Goal: Task Accomplishment & Management: Manage account settings

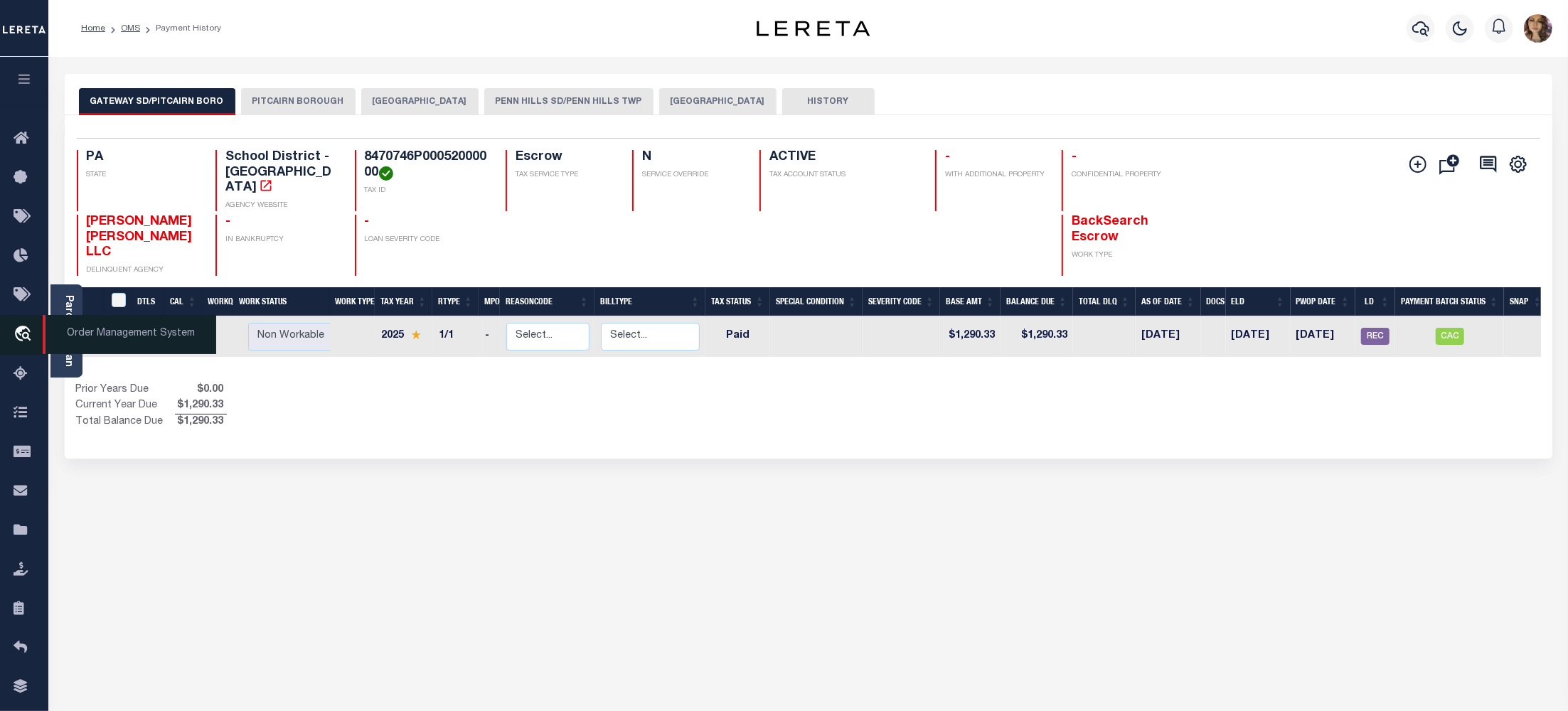
click at [101, 333] on span "Order Management System" at bounding box center [129, 334] width 174 height 39
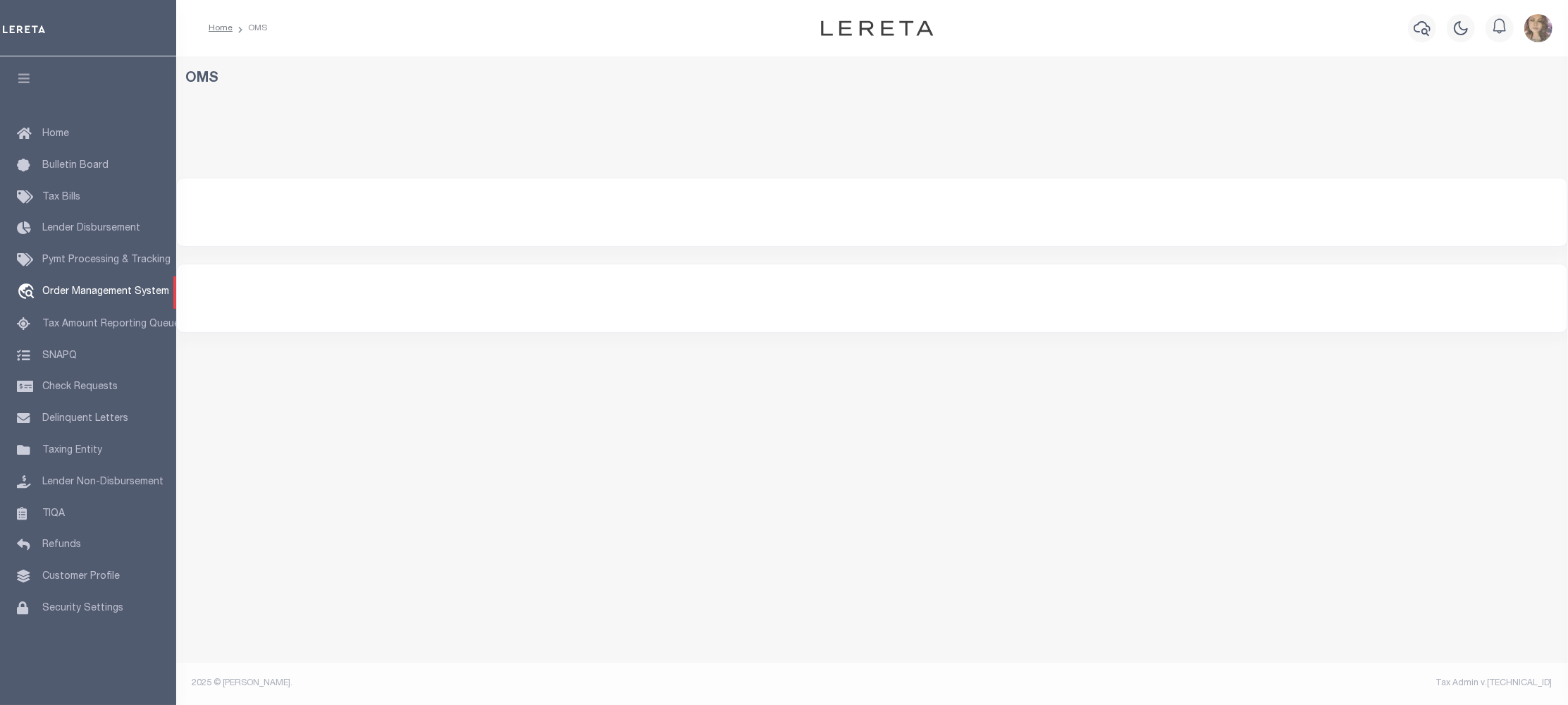
select select "200"
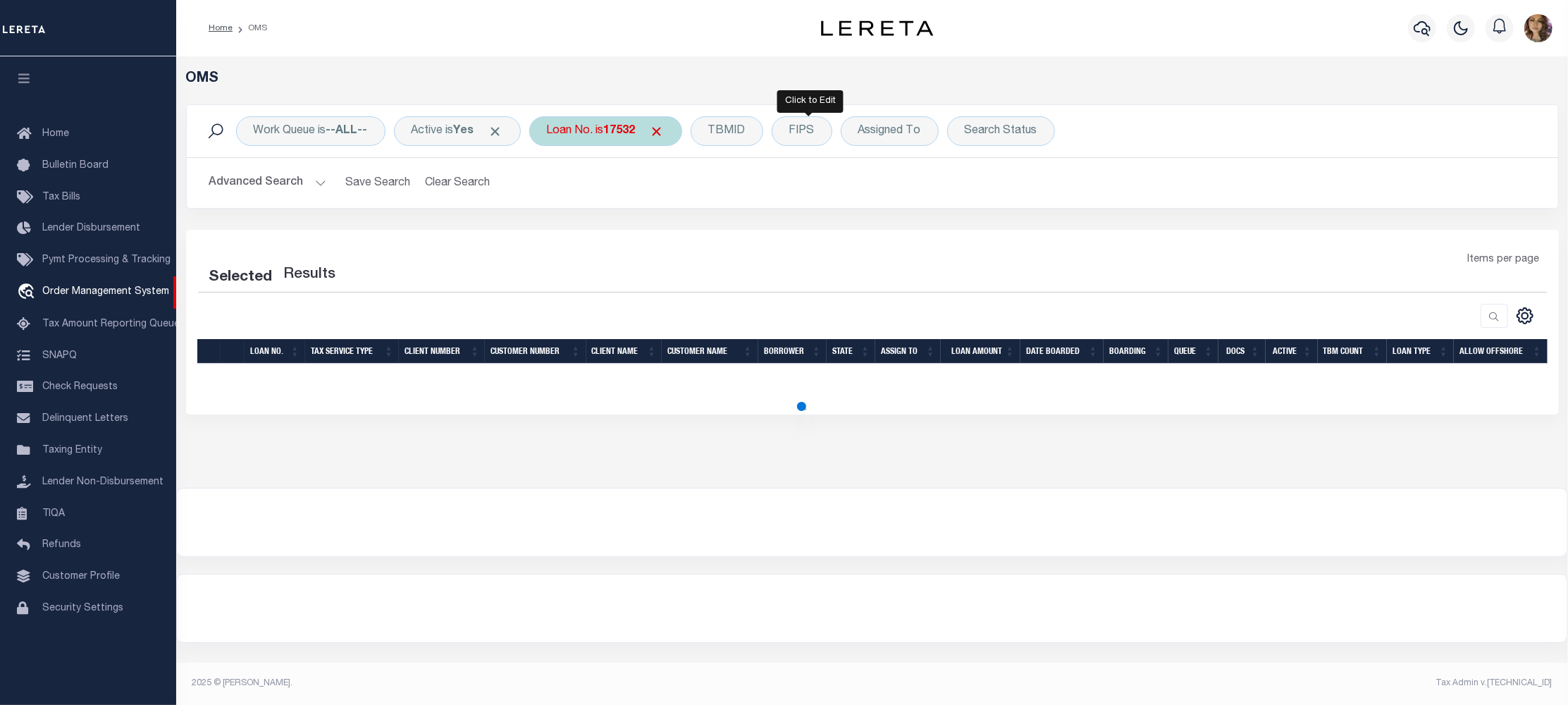
select select "200"
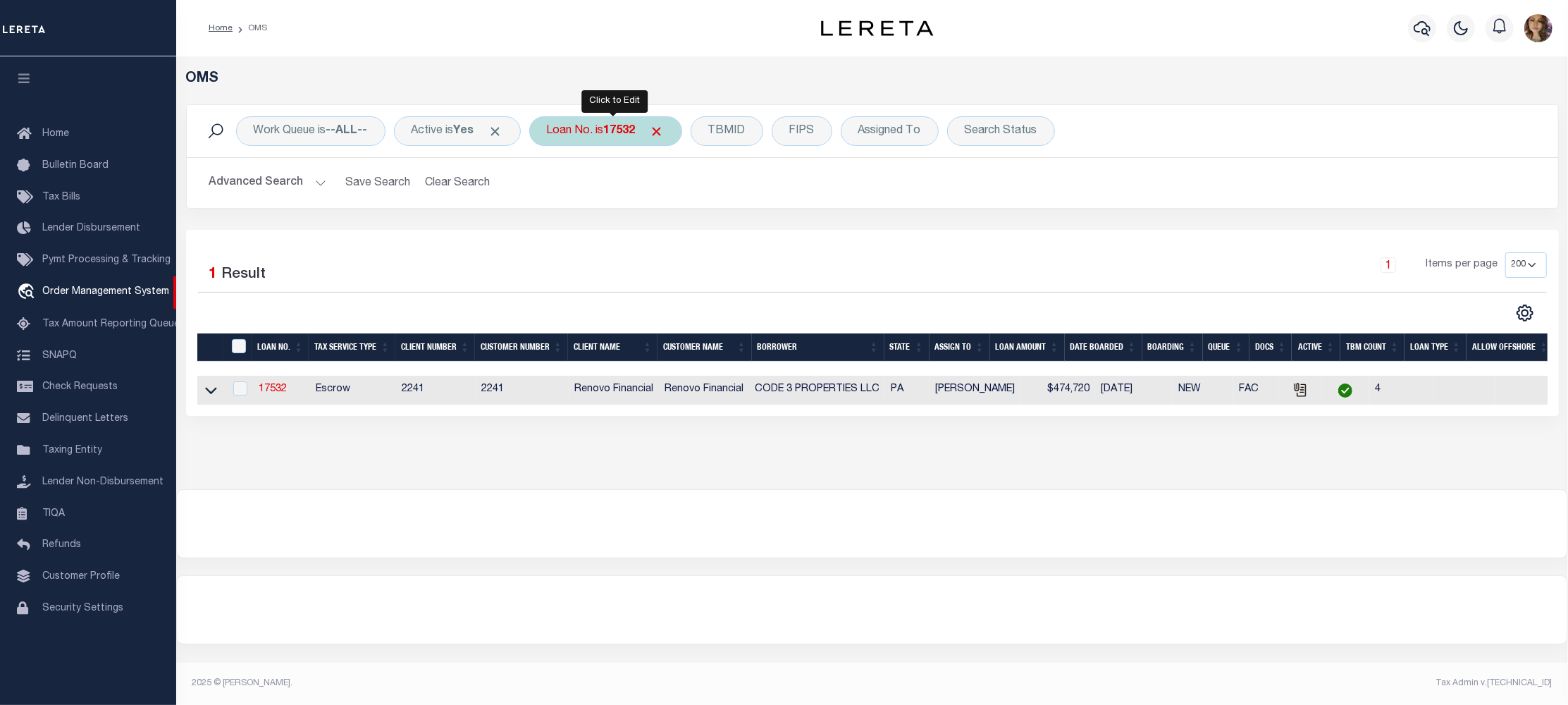
click at [598, 125] on div "Loan No. is 17532" at bounding box center [605, 131] width 153 height 30
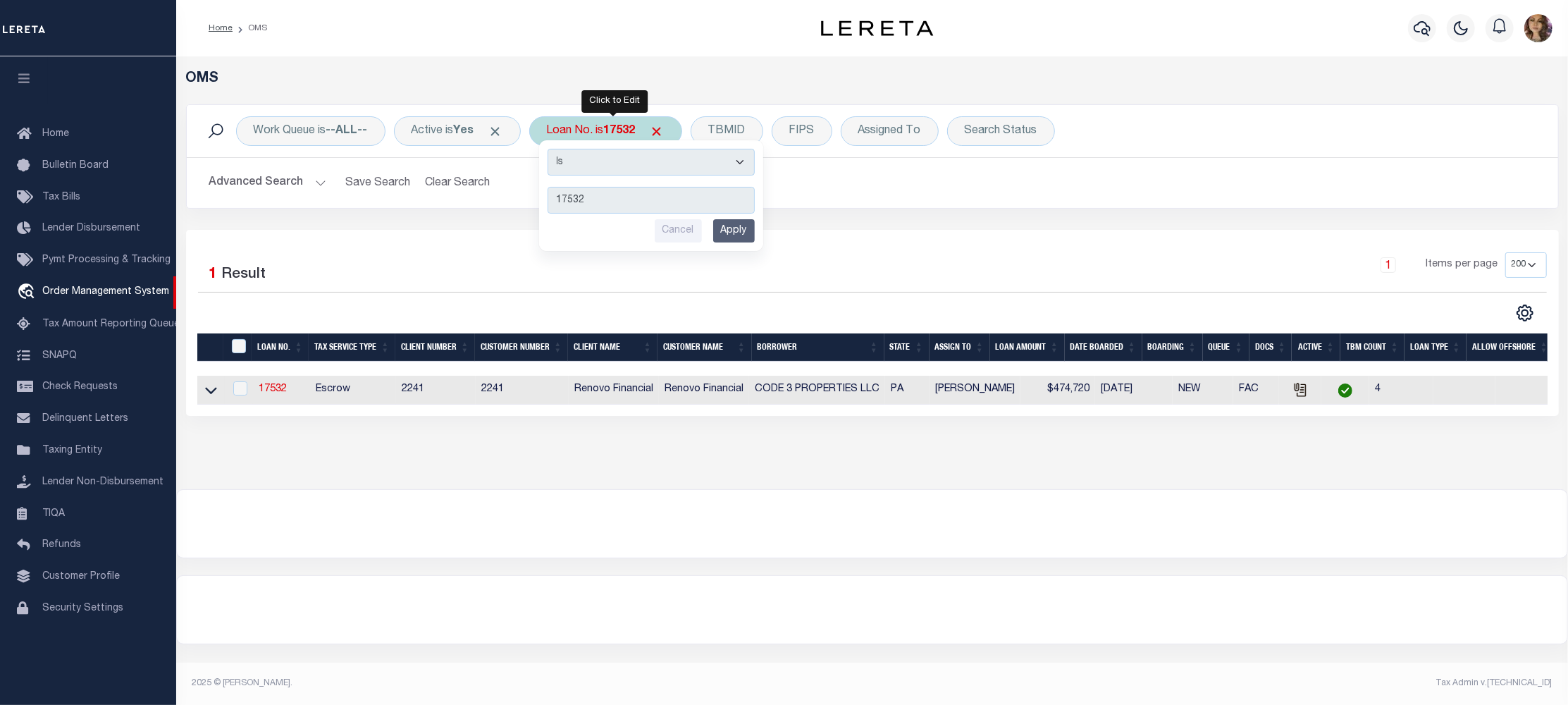
type input "202150249"
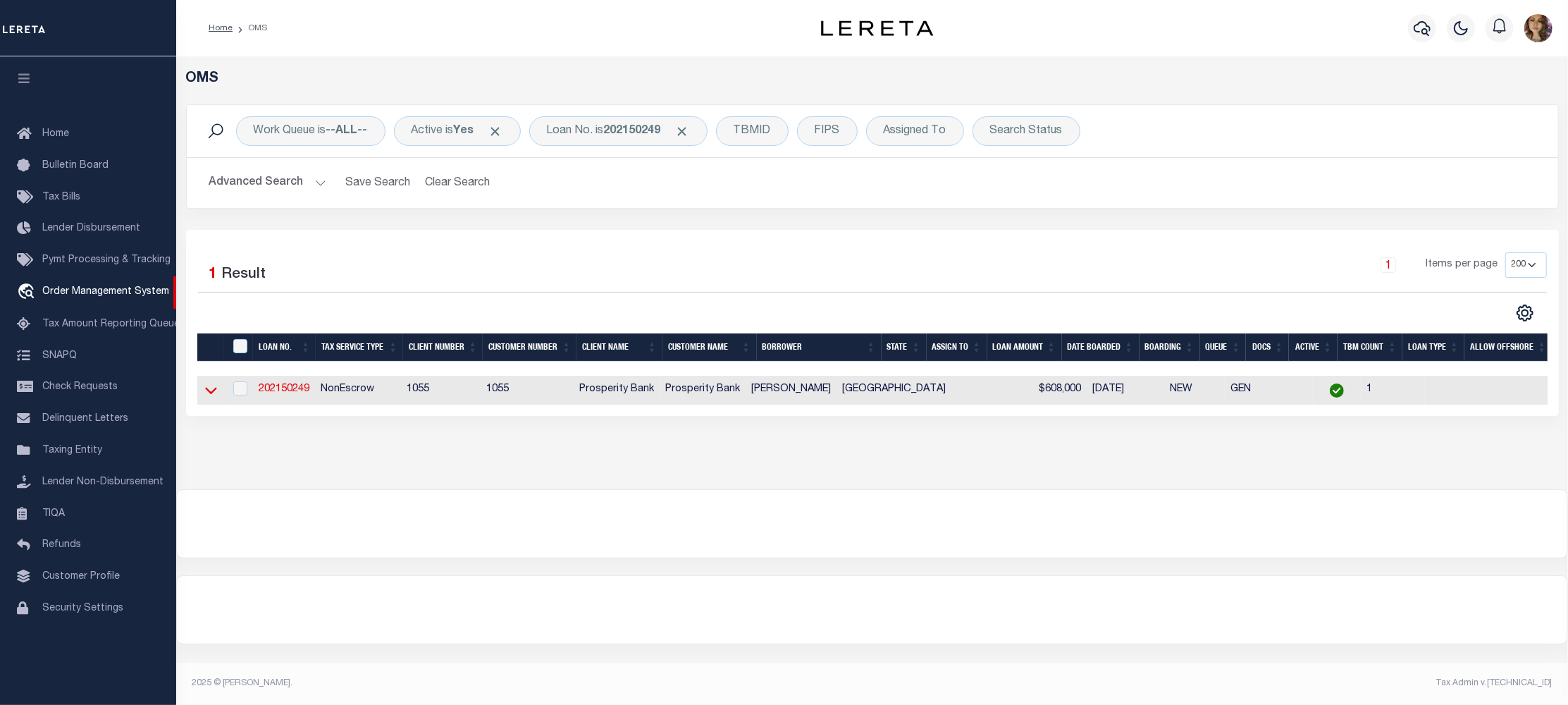
click at [213, 394] on icon at bounding box center [212, 391] width 12 height 7
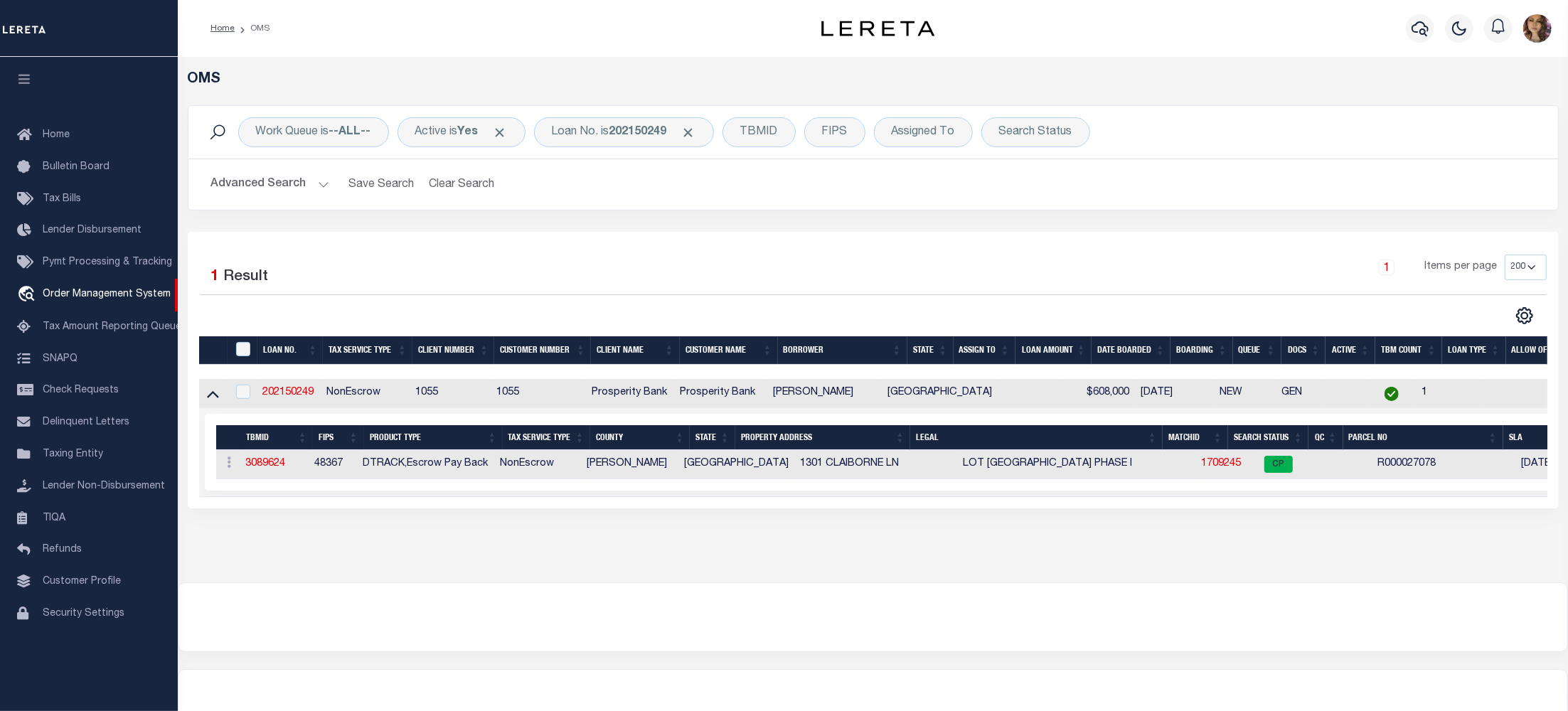
click at [1196, 458] on td "1709245" at bounding box center [1227, 464] width 64 height 29
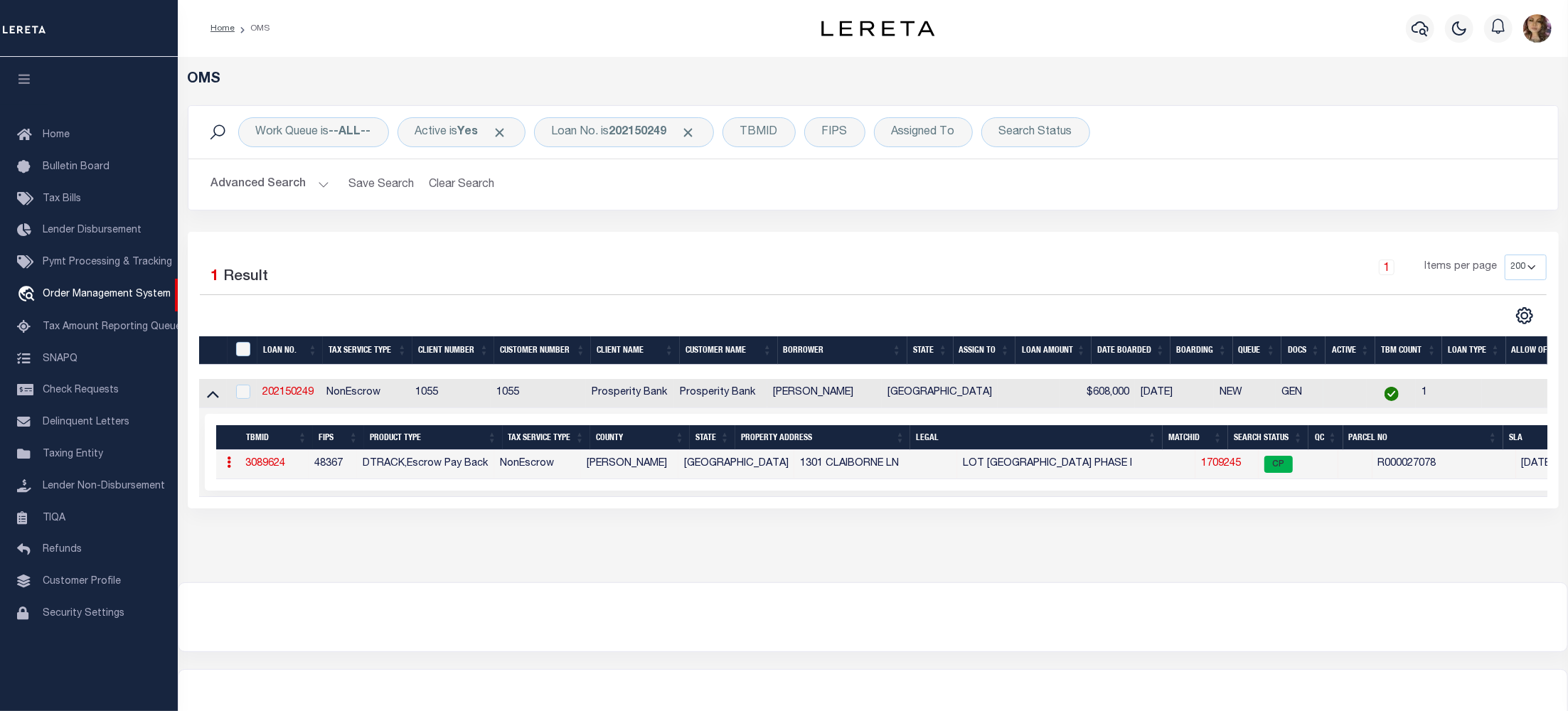
click at [1201, 468] on link "1709245" at bounding box center [1220, 463] width 40 height 10
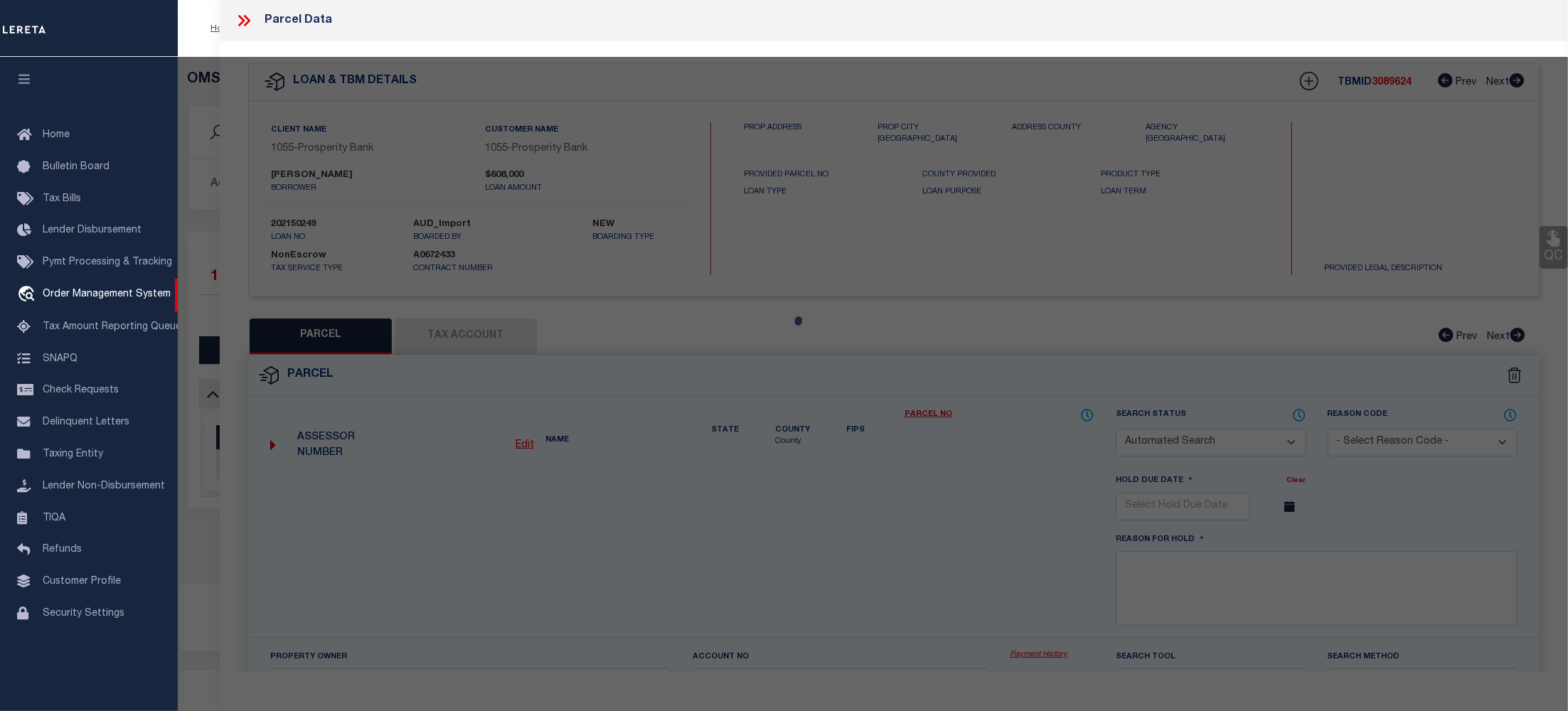
checkbox input "false"
select select "CP"
type input "HAMILTON JON & KARALINE"
type input "R000027078"
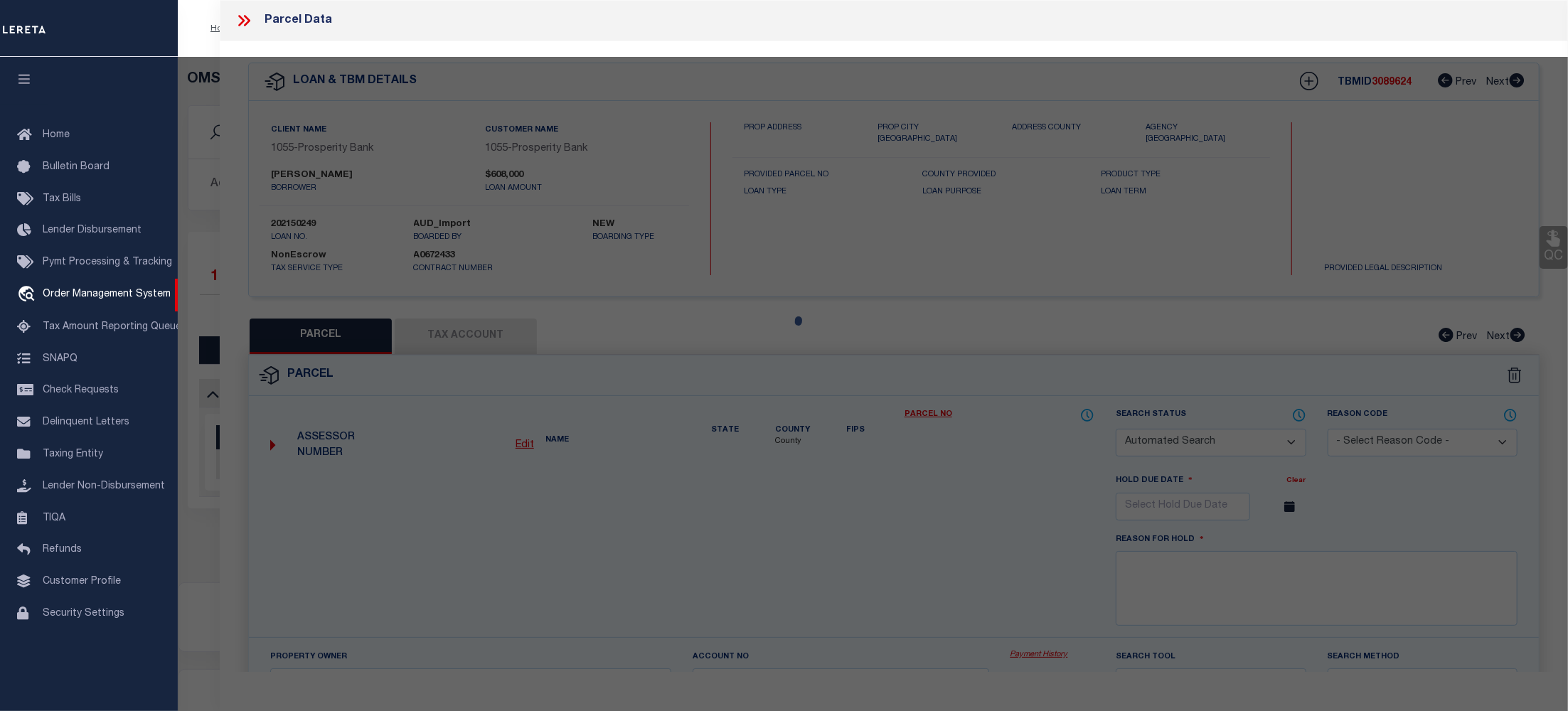
type input "1301 CLAIBORNE LN"
type textarea "Acres: 1.273, Lot: 17, Blk: 1, Subd: STONE CREEK FARMS PH I"
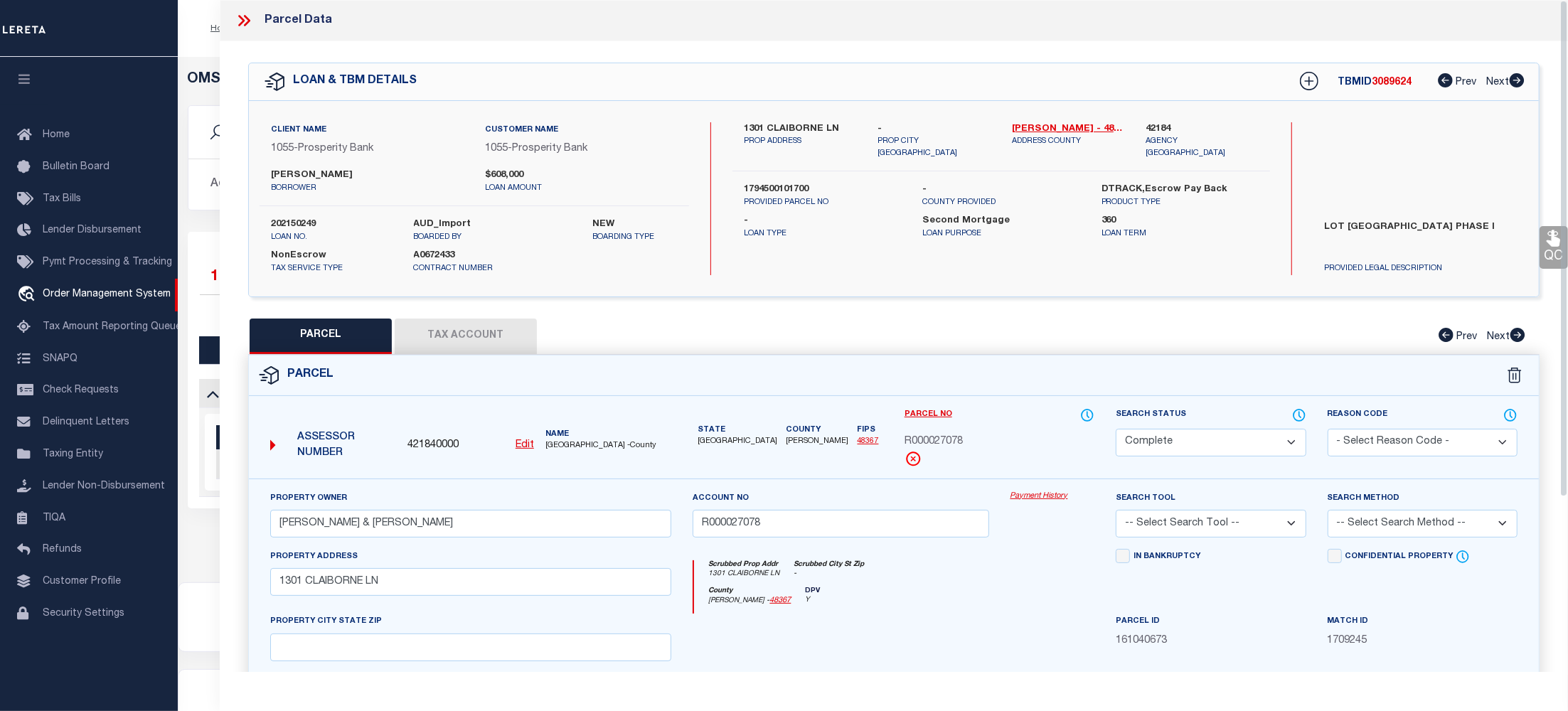
click at [1042, 498] on link "Payment History" at bounding box center [1053, 497] width 85 height 12
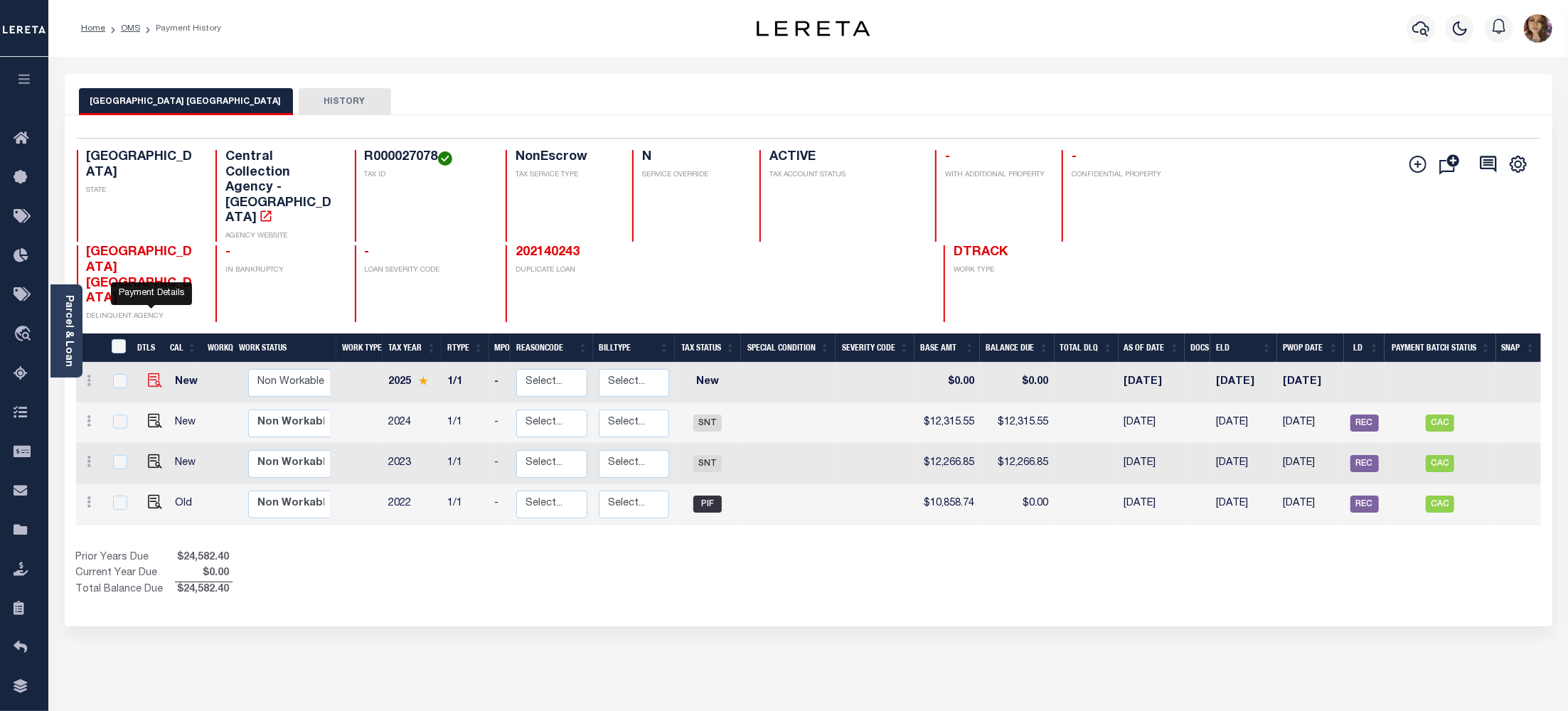
click at [151, 373] on img "" at bounding box center [155, 380] width 14 height 14
checkbox input "true"
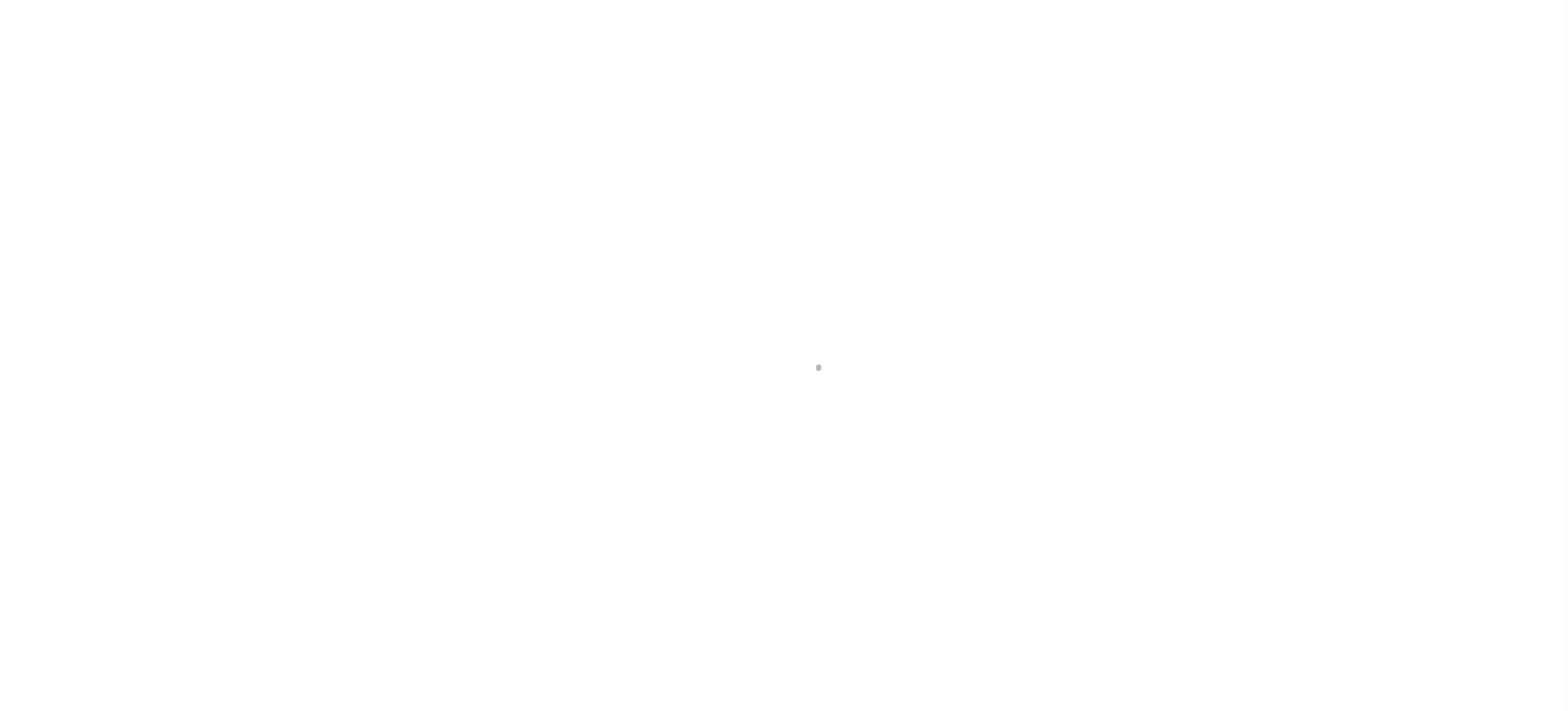
select select "NW2"
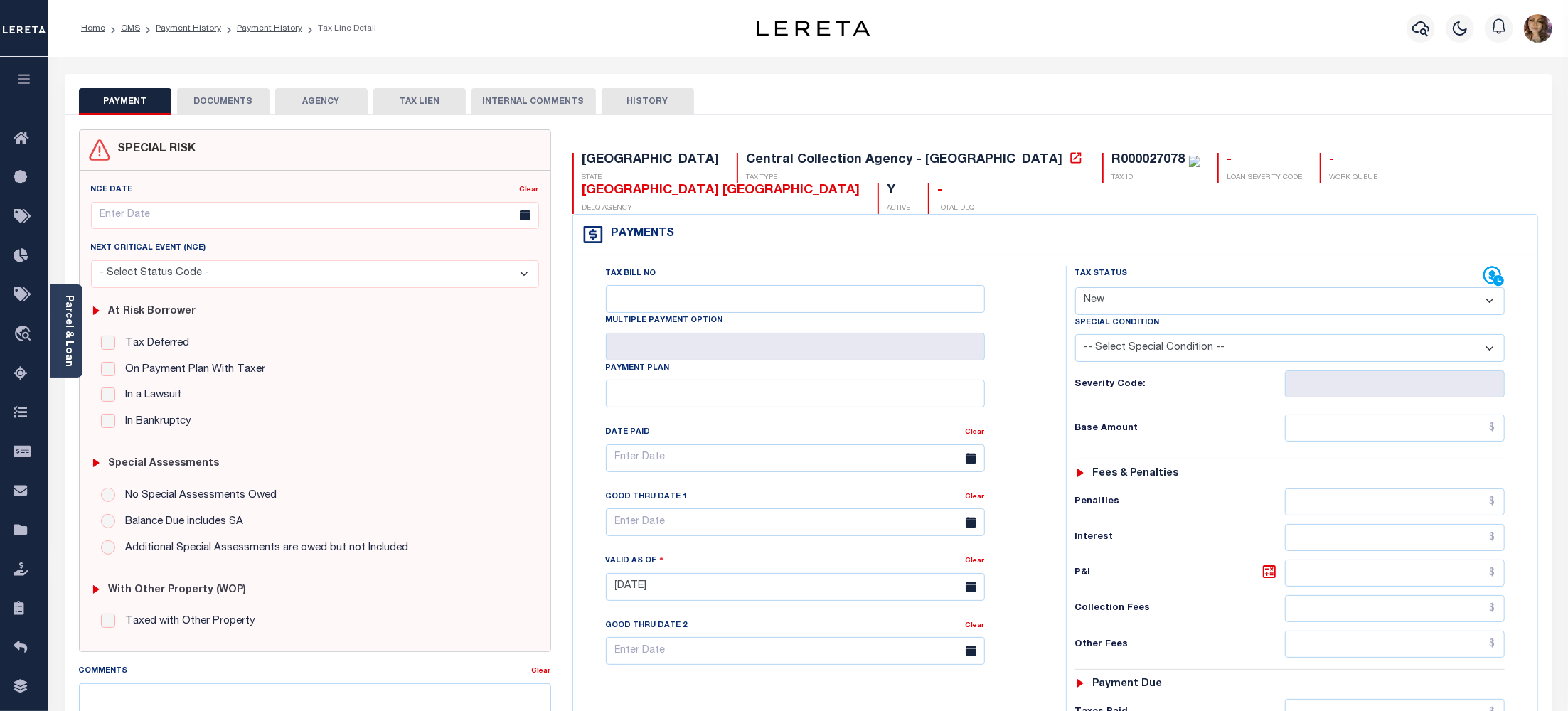
click at [325, 105] on button "AGENCY" at bounding box center [321, 101] width 93 height 27
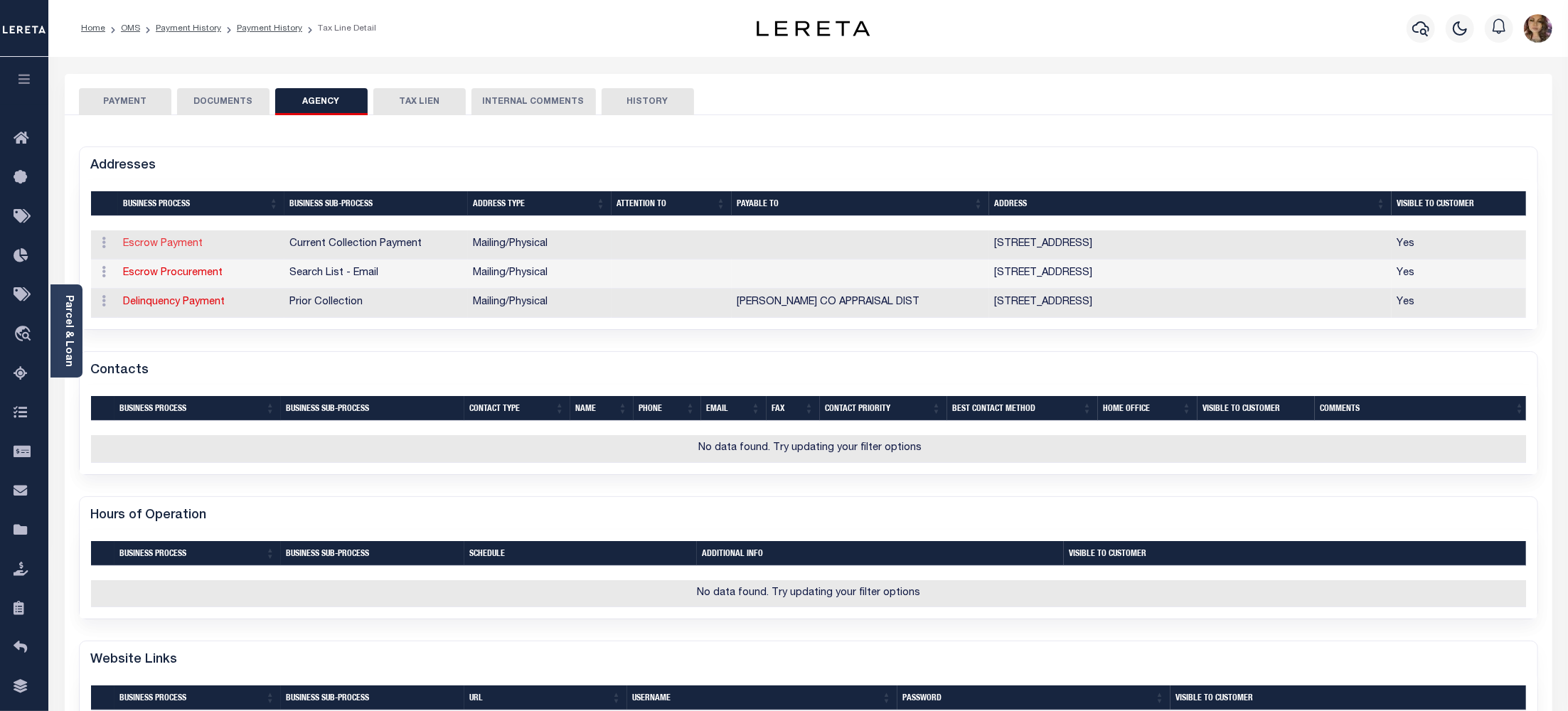
click at [180, 243] on link "Escrow Payment" at bounding box center [163, 243] width 79 height 10
select select "1"
checkbox input "false"
select select
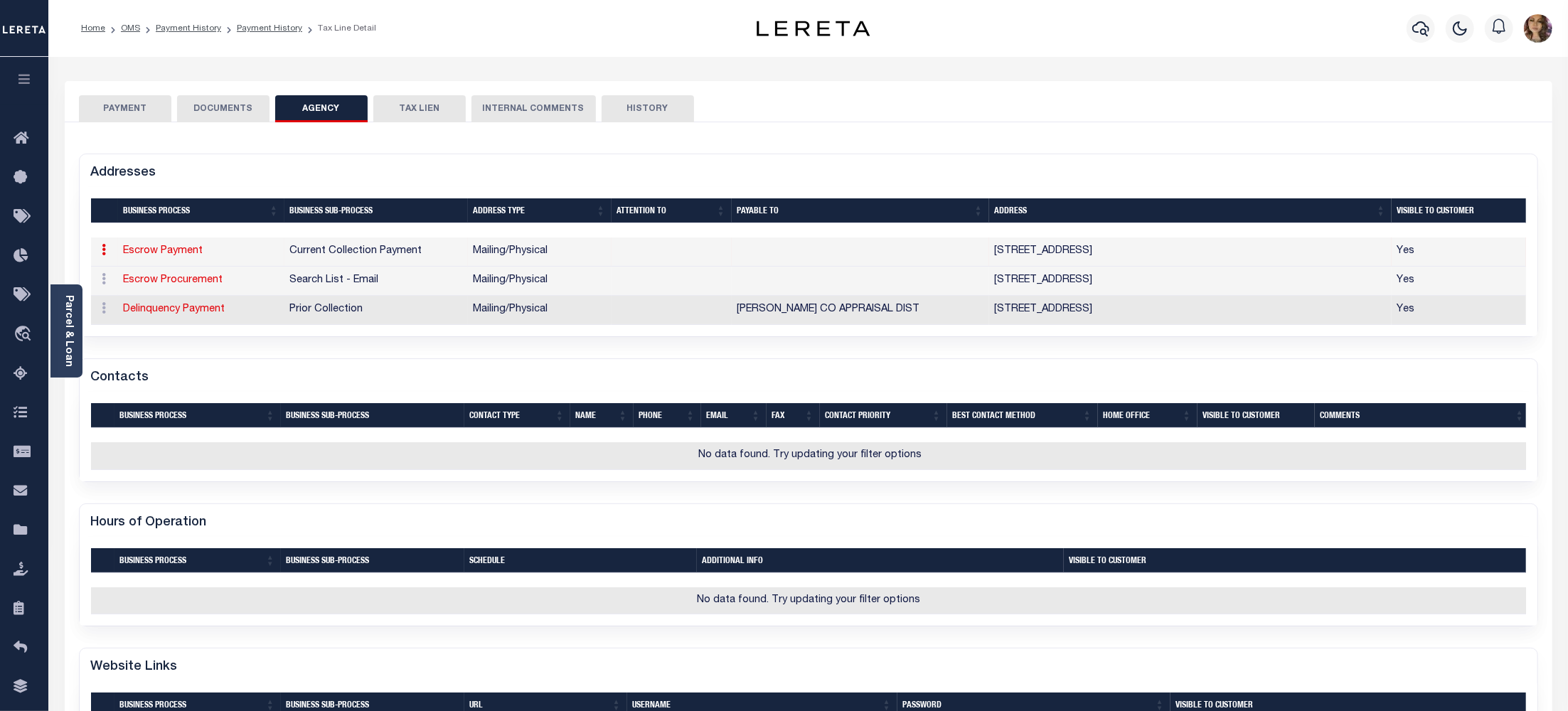
type input "1108 SANTA FE DR"
type input "WEATHERFORD"
select select "[GEOGRAPHIC_DATA]"
type input "76086"
select select "5"
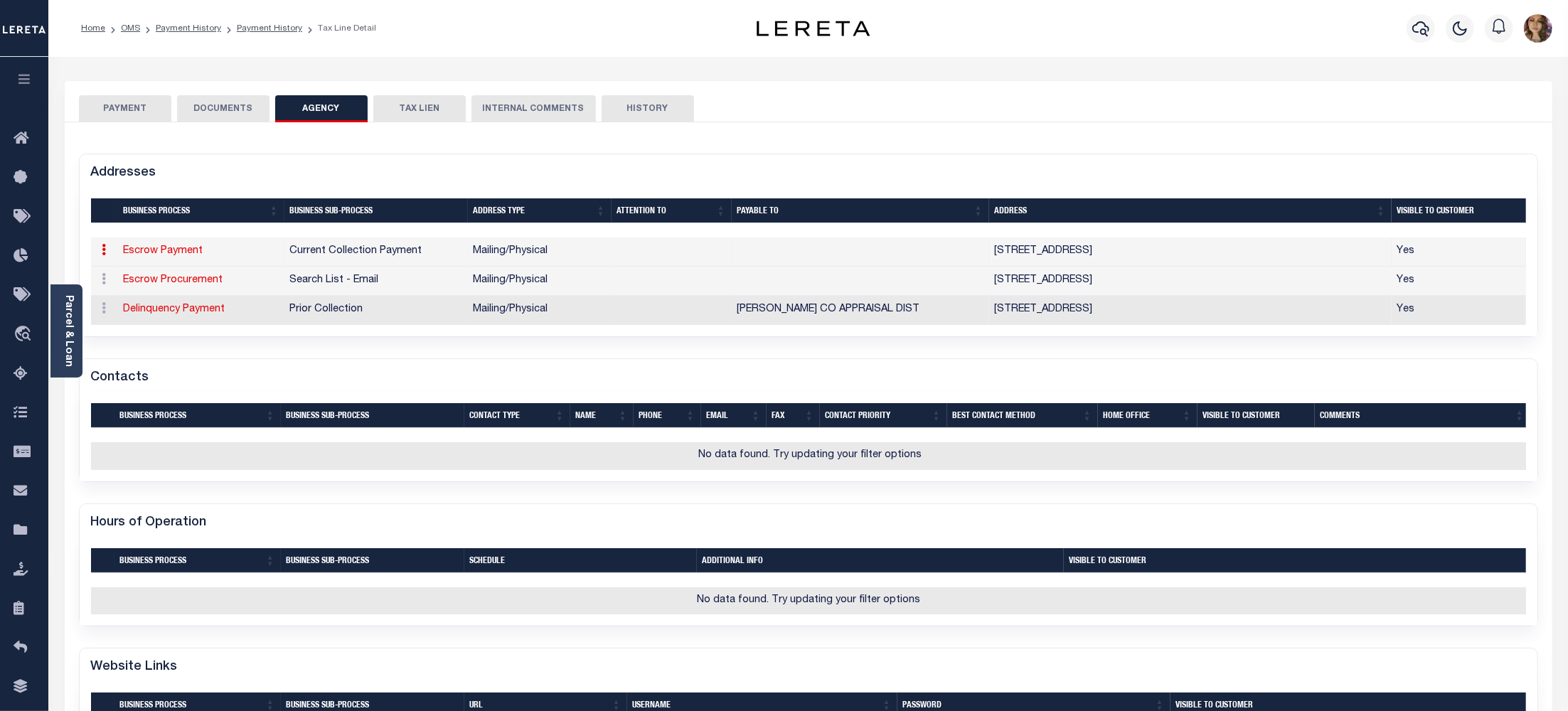
checkbox input "true"
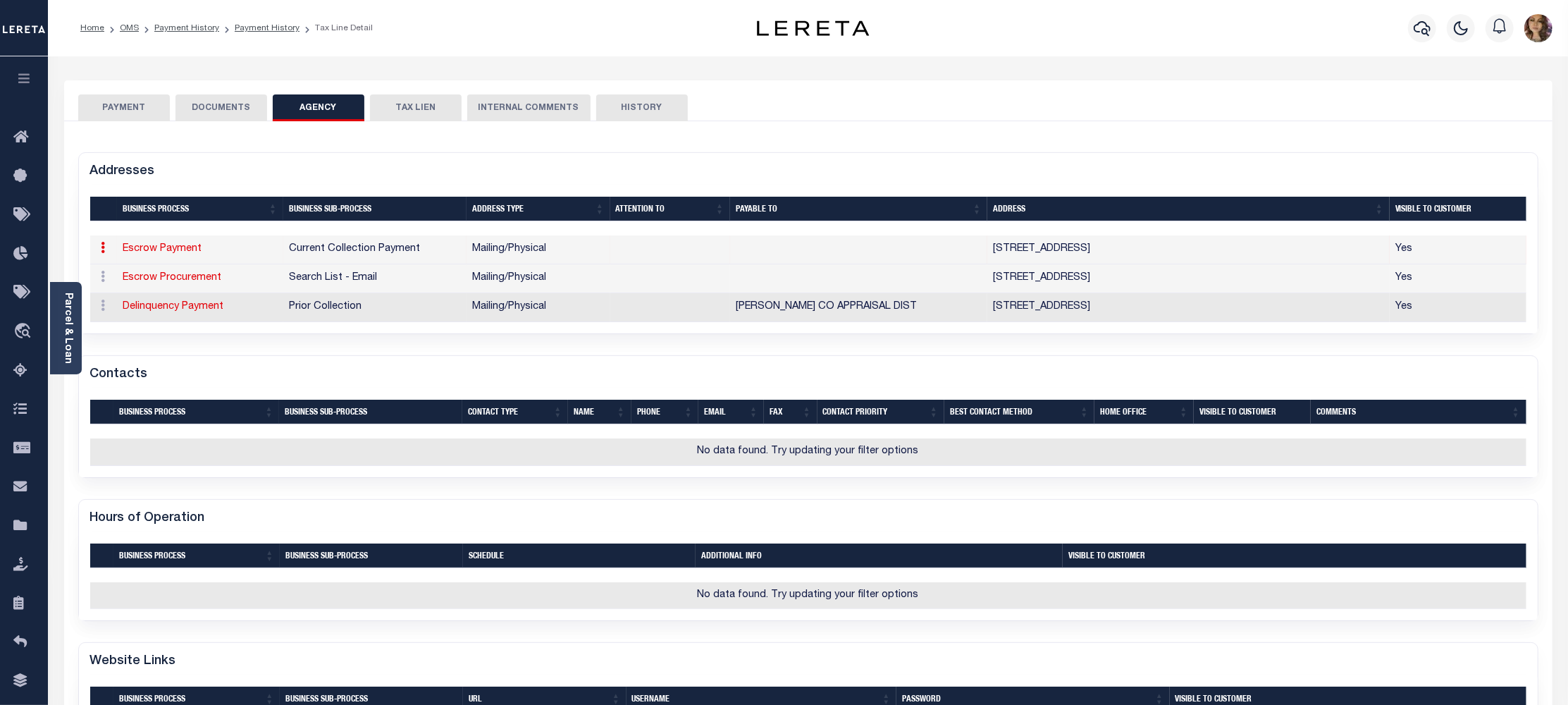
select select "11"
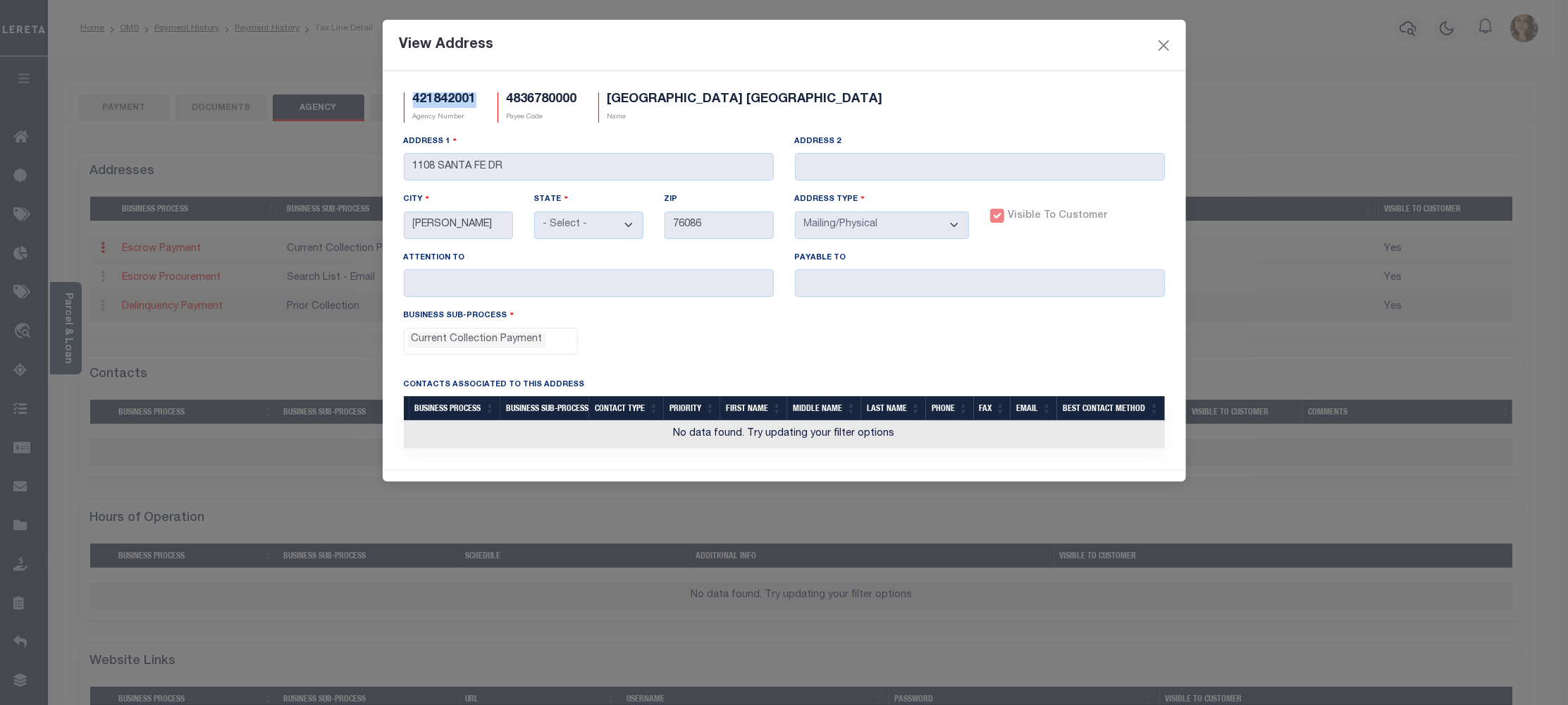
drag, startPoint x: 479, startPoint y: 96, endPoint x: 405, endPoint y: 96, distance: 74.0
click at [405, 96] on div "421842001 Agency Number" at bounding box center [440, 108] width 94 height 31
copy h5 "421842001"
drag, startPoint x: 1043, startPoint y: 49, endPoint x: 962, endPoint y: 125, distance: 111.1
click at [962, 125] on div "View Address 421842001 Agency Number 4836780000 Payee Code PARKER COUNTY APPRAI…" at bounding box center [784, 251] width 804 height 462
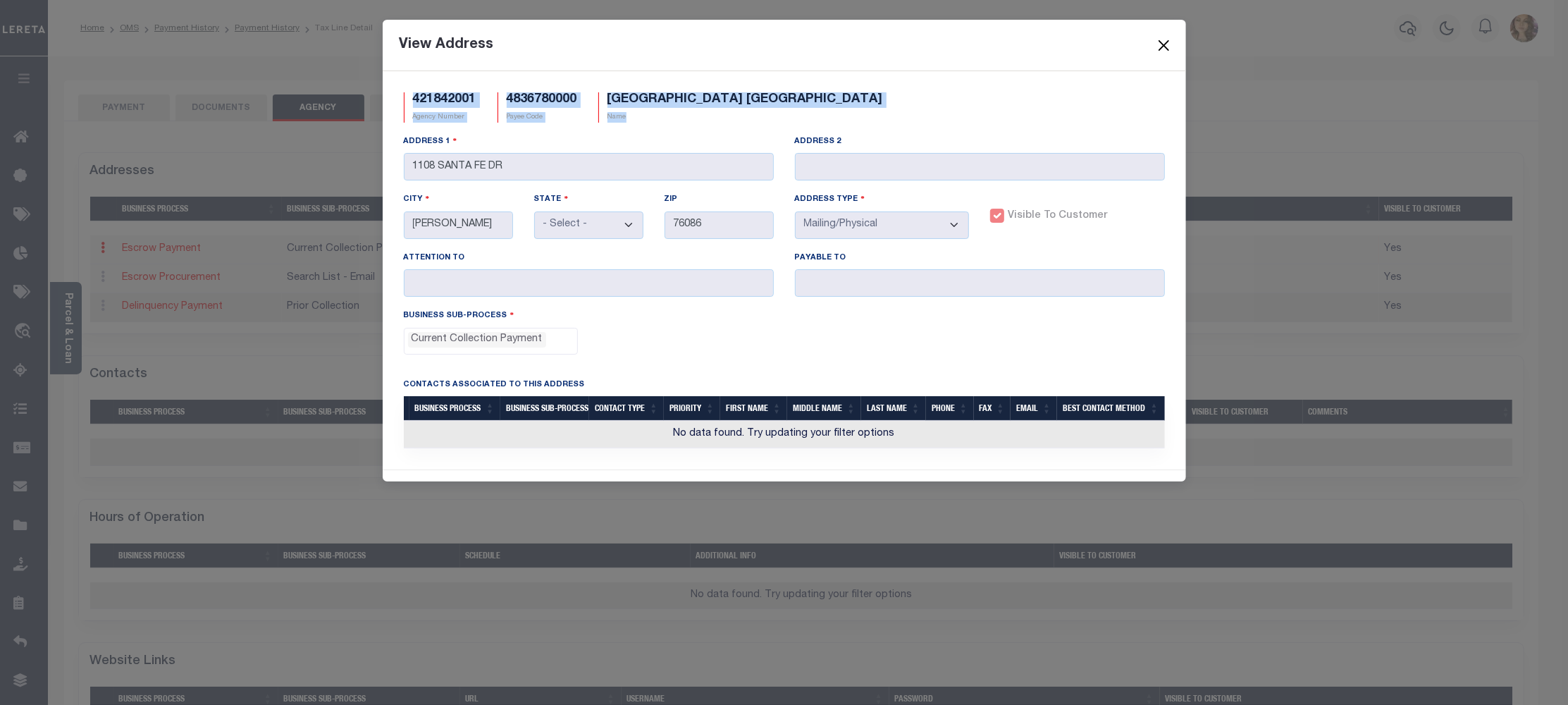
click at [1168, 42] on button "Close" at bounding box center [1163, 45] width 18 height 18
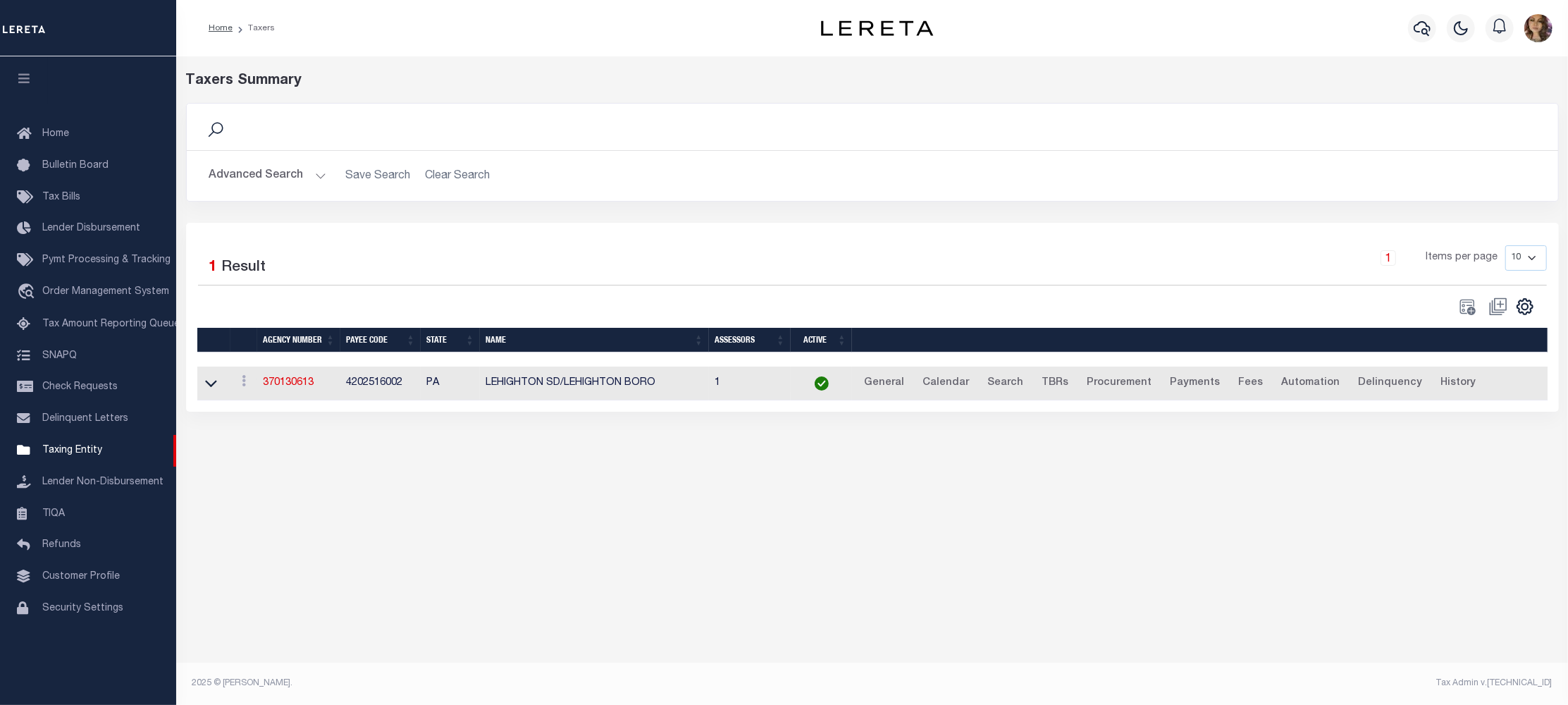
click at [317, 176] on button "Advanced Search" at bounding box center [268, 175] width 117 height 27
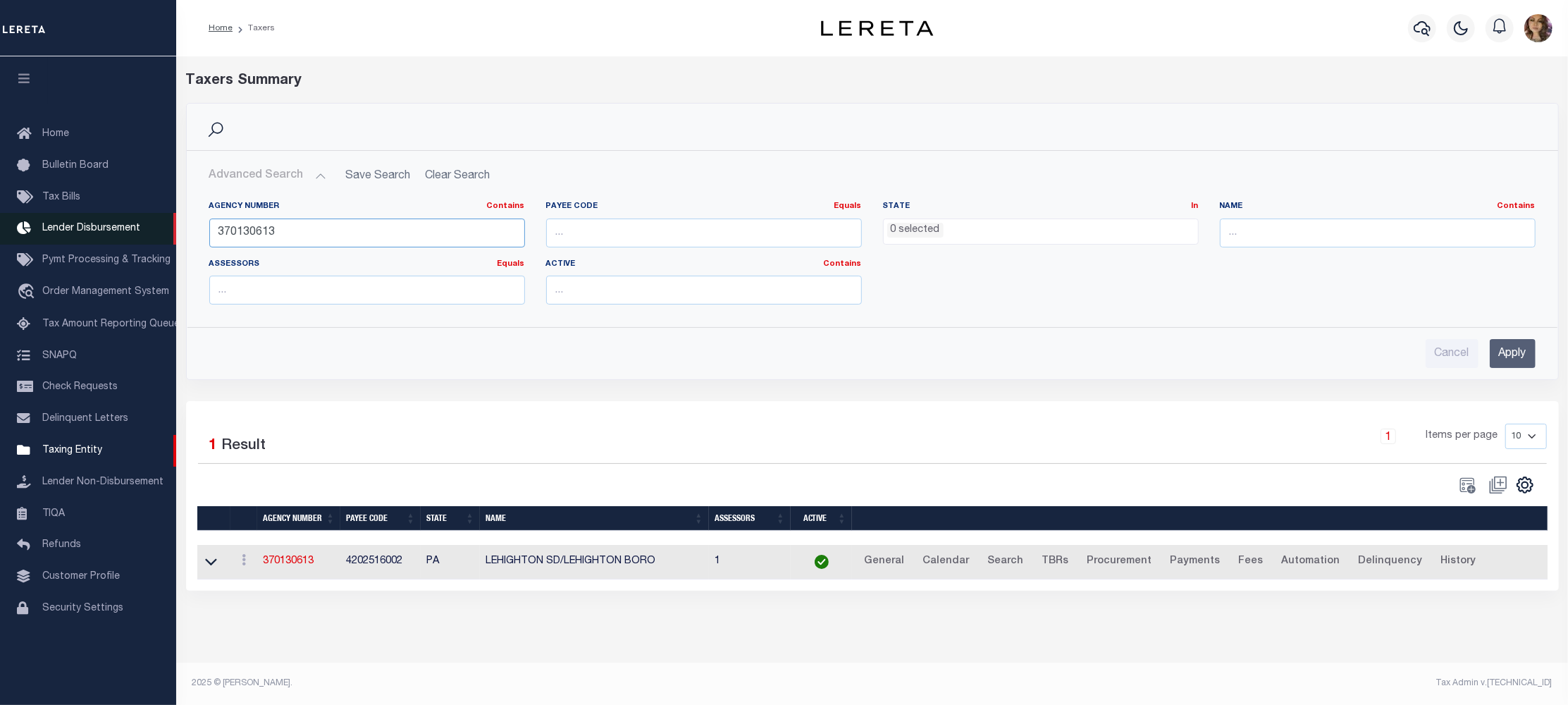
drag, startPoint x: 283, startPoint y: 233, endPoint x: 175, endPoint y: 233, distance: 108.0
click at [175, 233] on div "Home Taxers Profile" at bounding box center [784, 346] width 1568 height 691
paste input "421842001"
type input "421842001"
click at [1512, 361] on input "Apply" at bounding box center [1513, 353] width 45 height 29
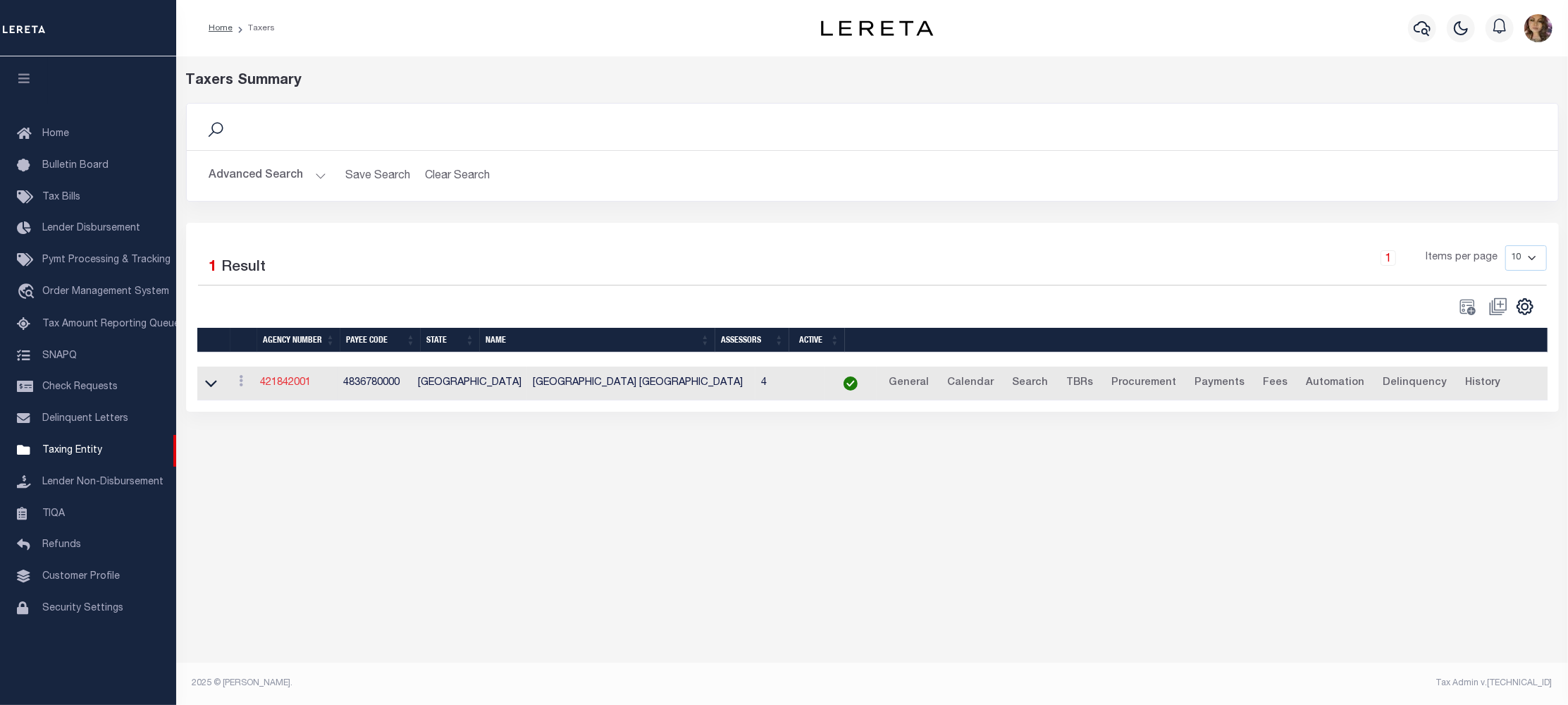
click at [296, 382] on link "421842001" at bounding box center [285, 382] width 51 height 10
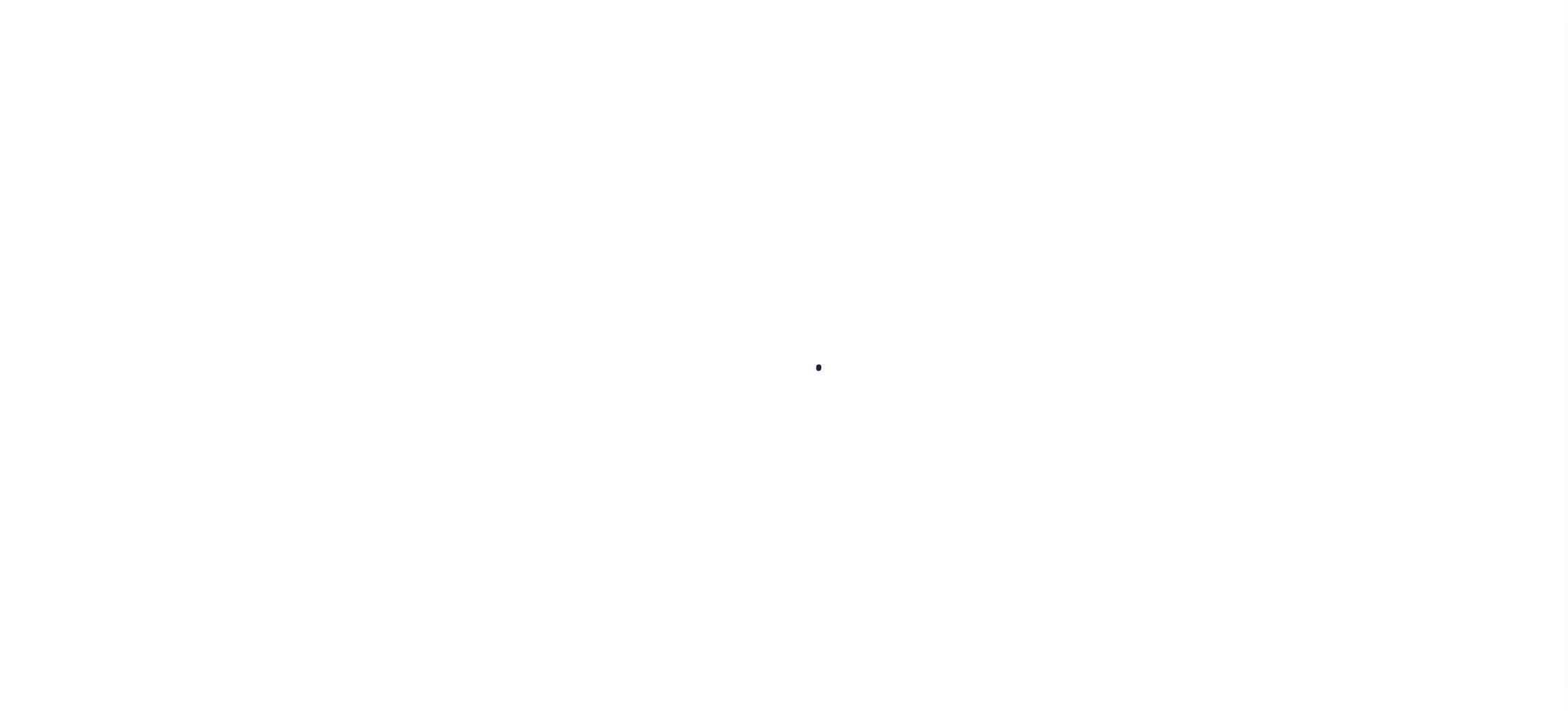
select select
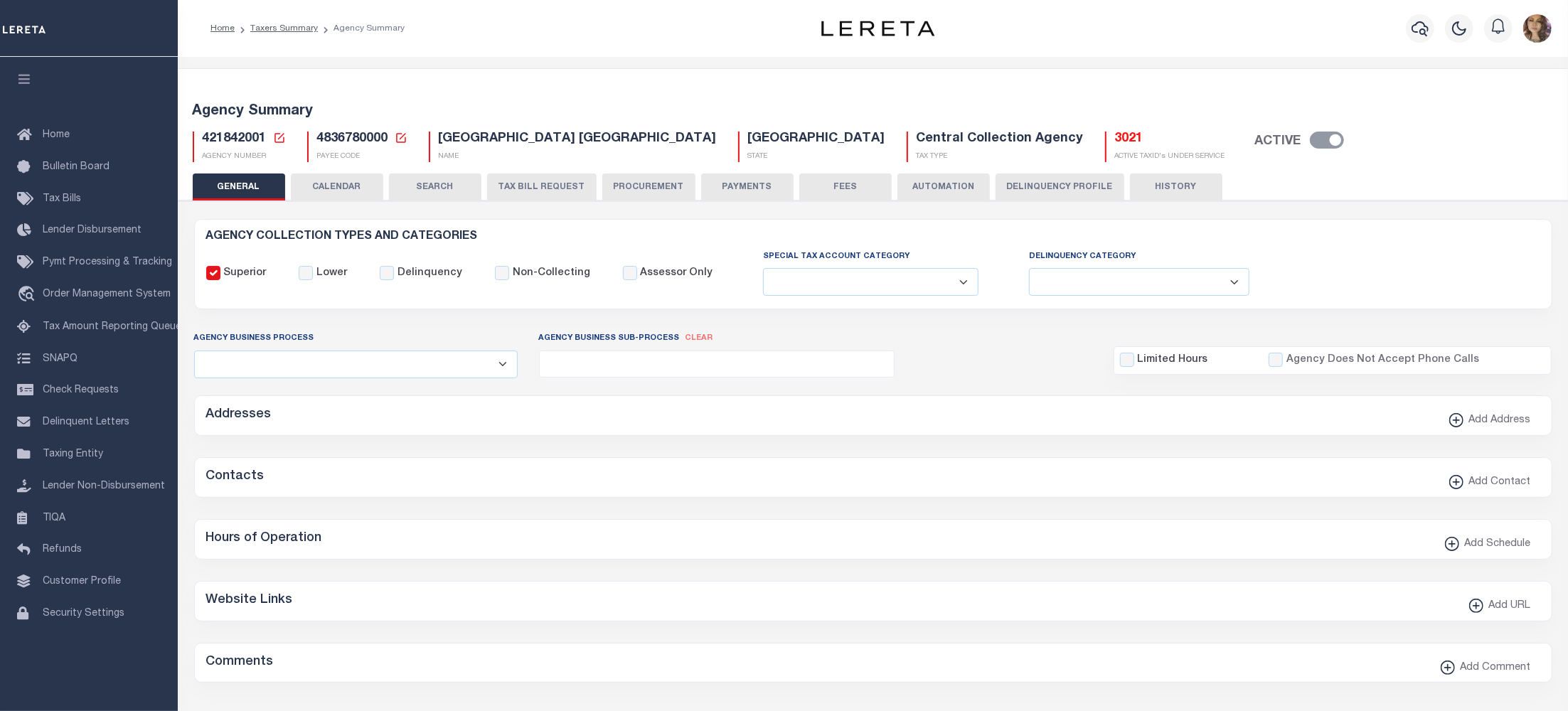
checkbox input "false"
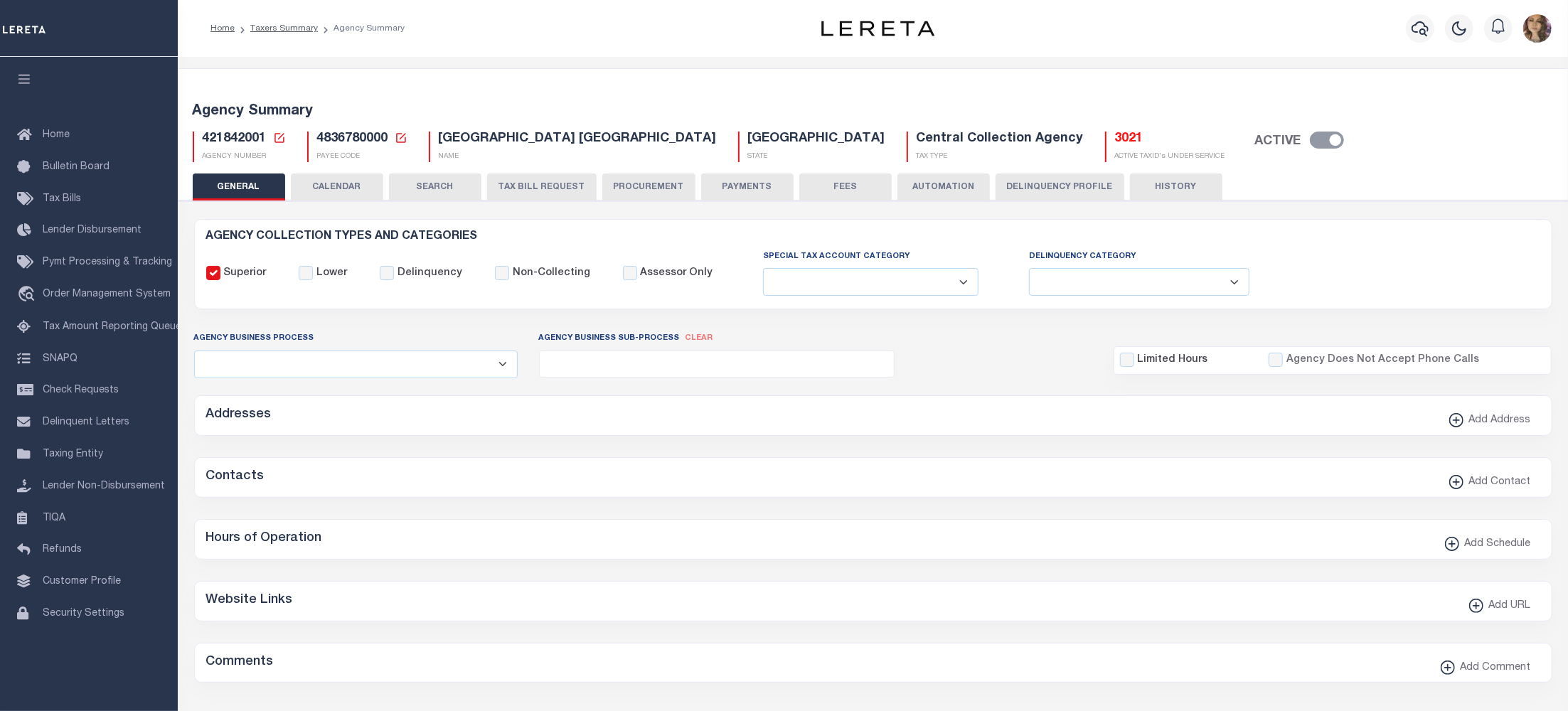
type input "4836780000"
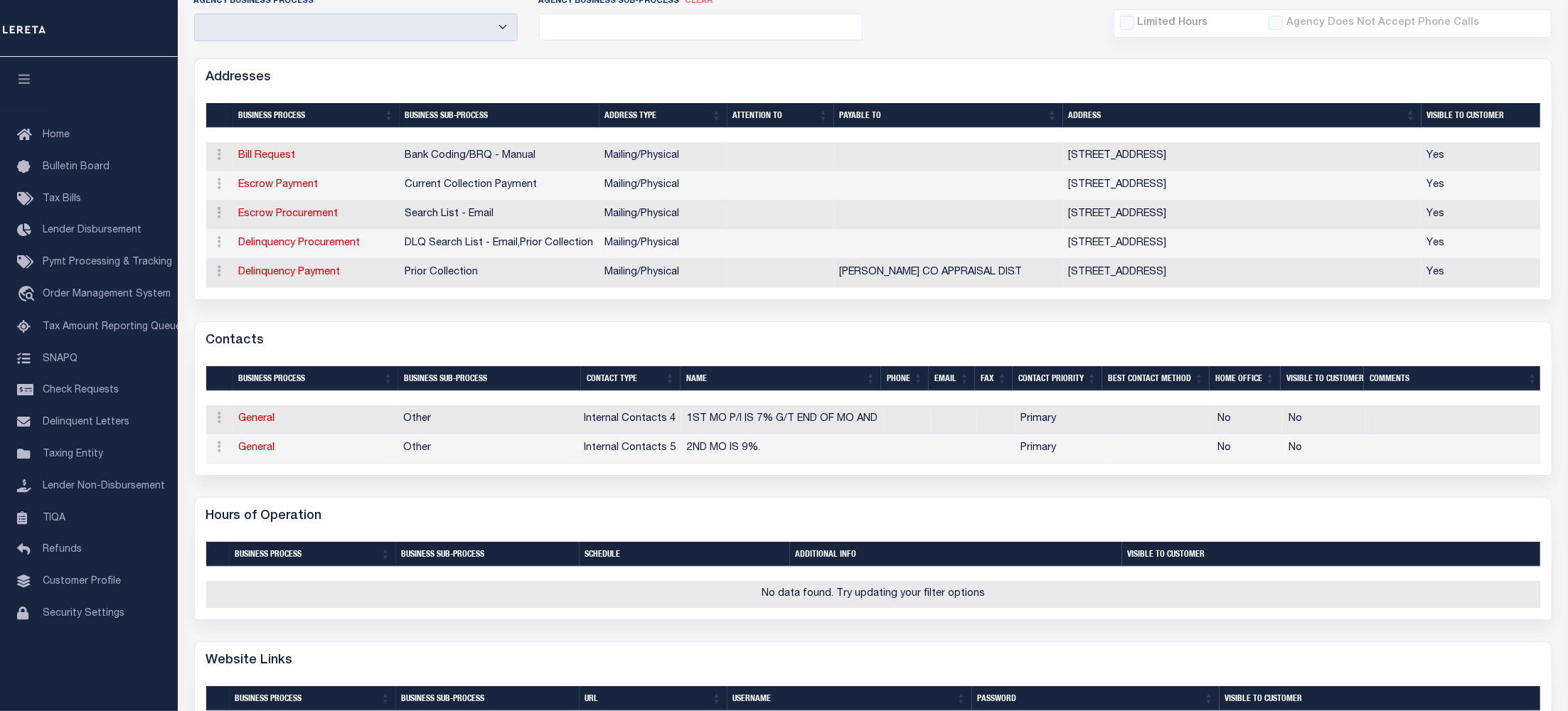
scroll to position [379, 0]
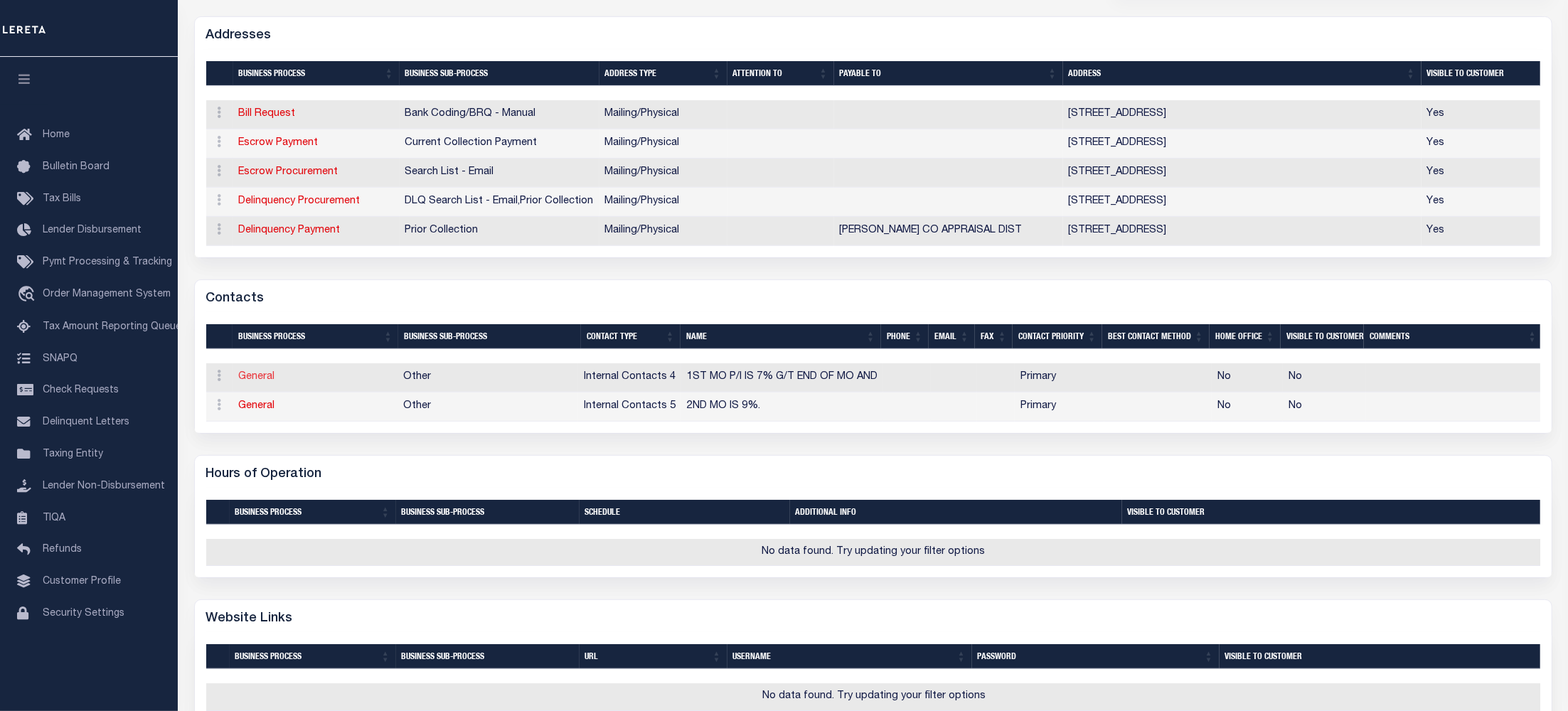
click at [256, 382] on link "General" at bounding box center [257, 376] width 36 height 10
checkbox input "false"
select select
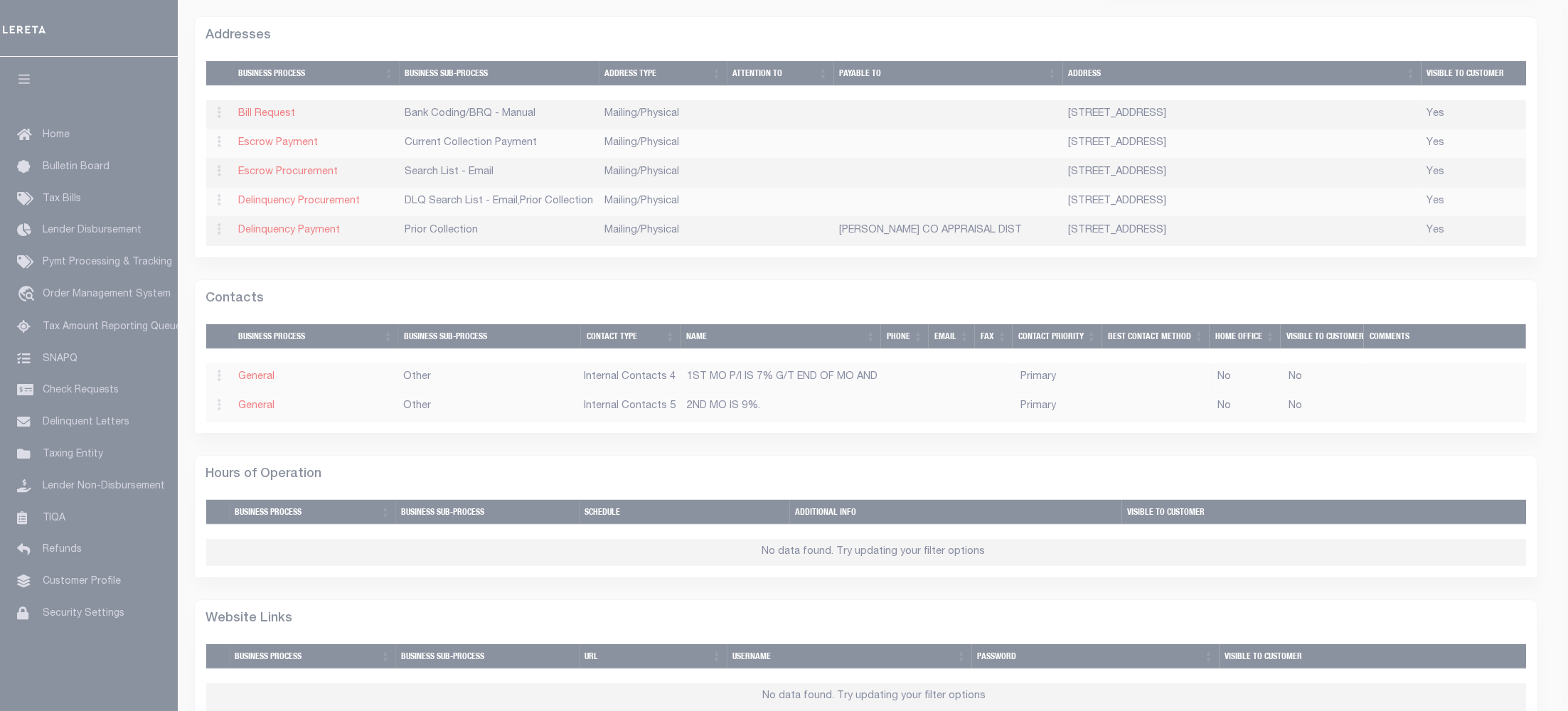
select select "8"
select select "1"
type input "1ST"
type input "MO"
type input "P/I IS 7% G/T END OF MO AND"
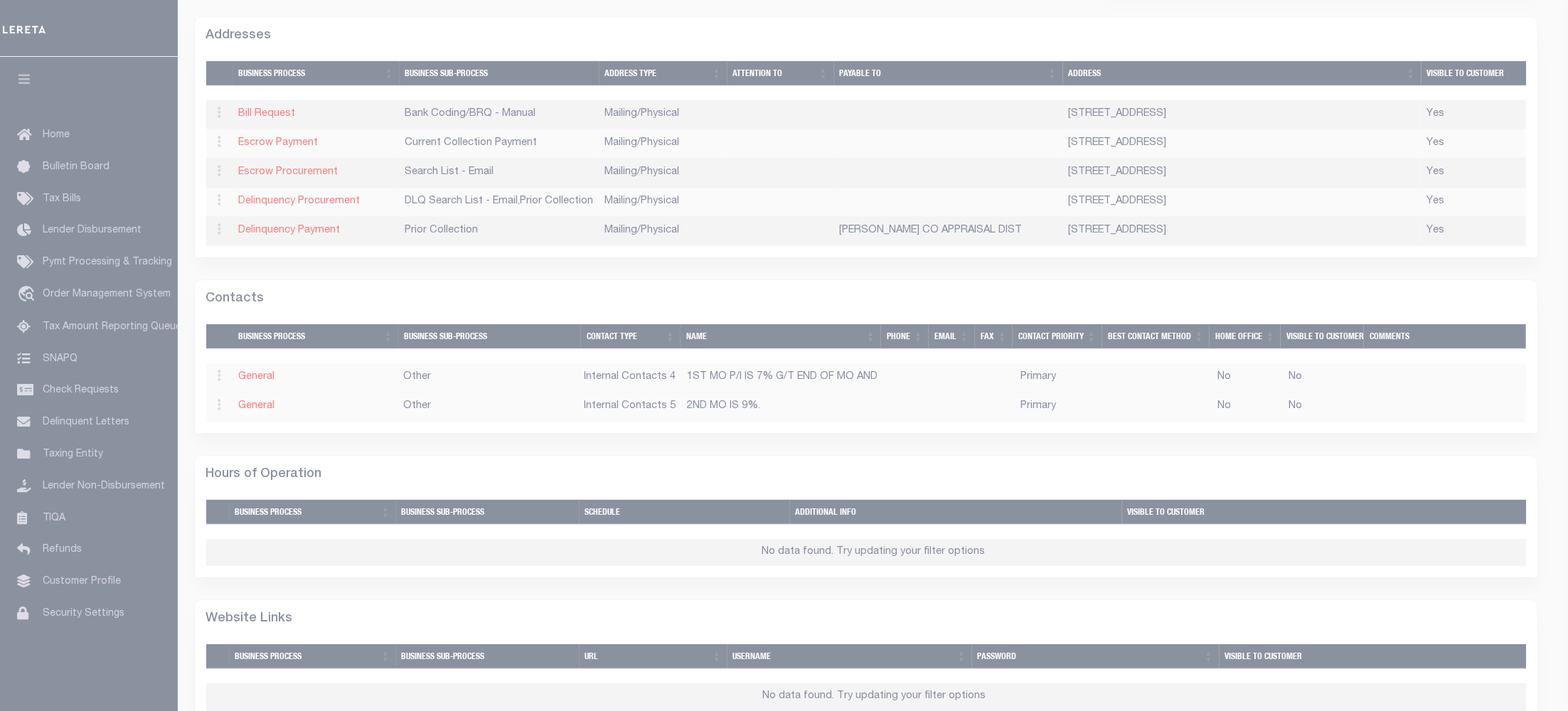
select select "6"
select select "39"
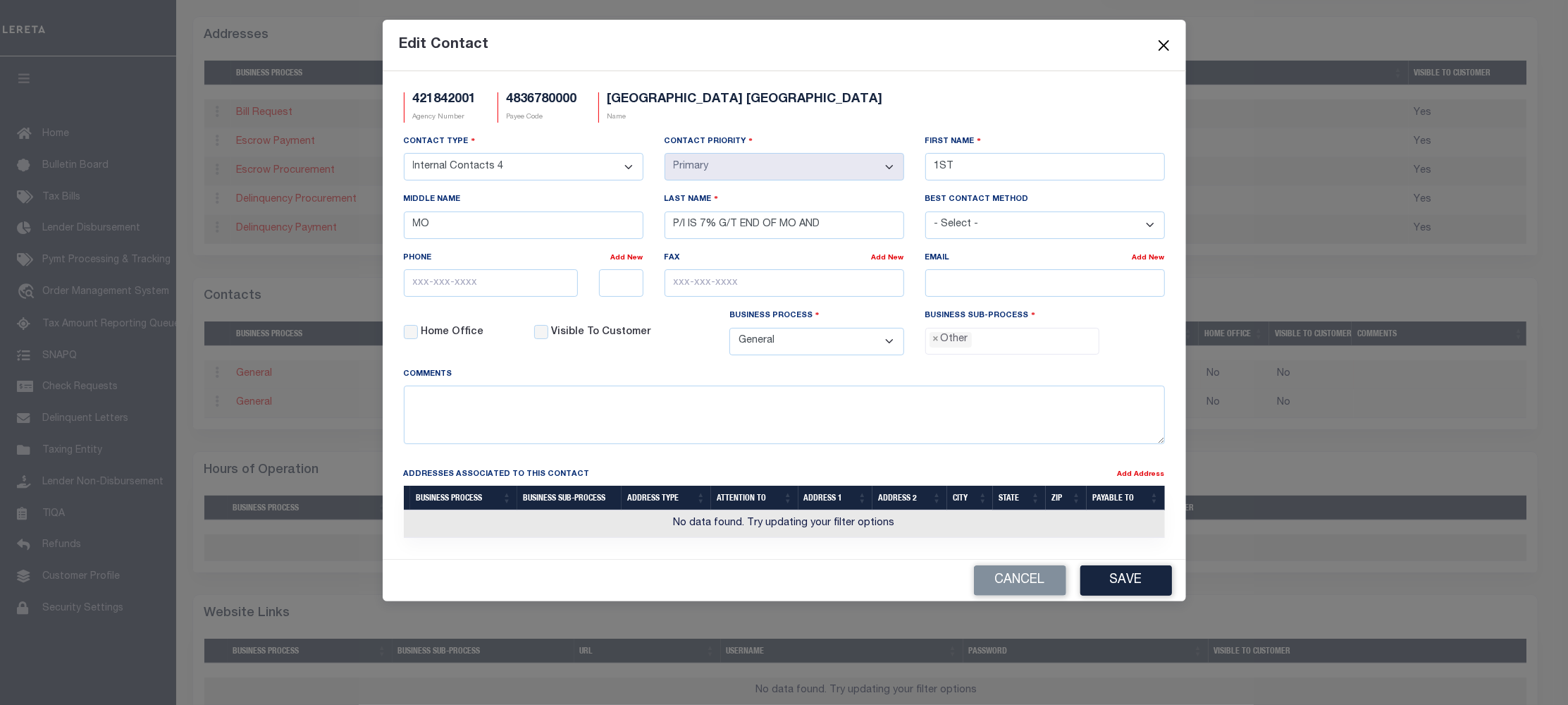
click at [1163, 46] on button "Close" at bounding box center [1163, 45] width 18 height 18
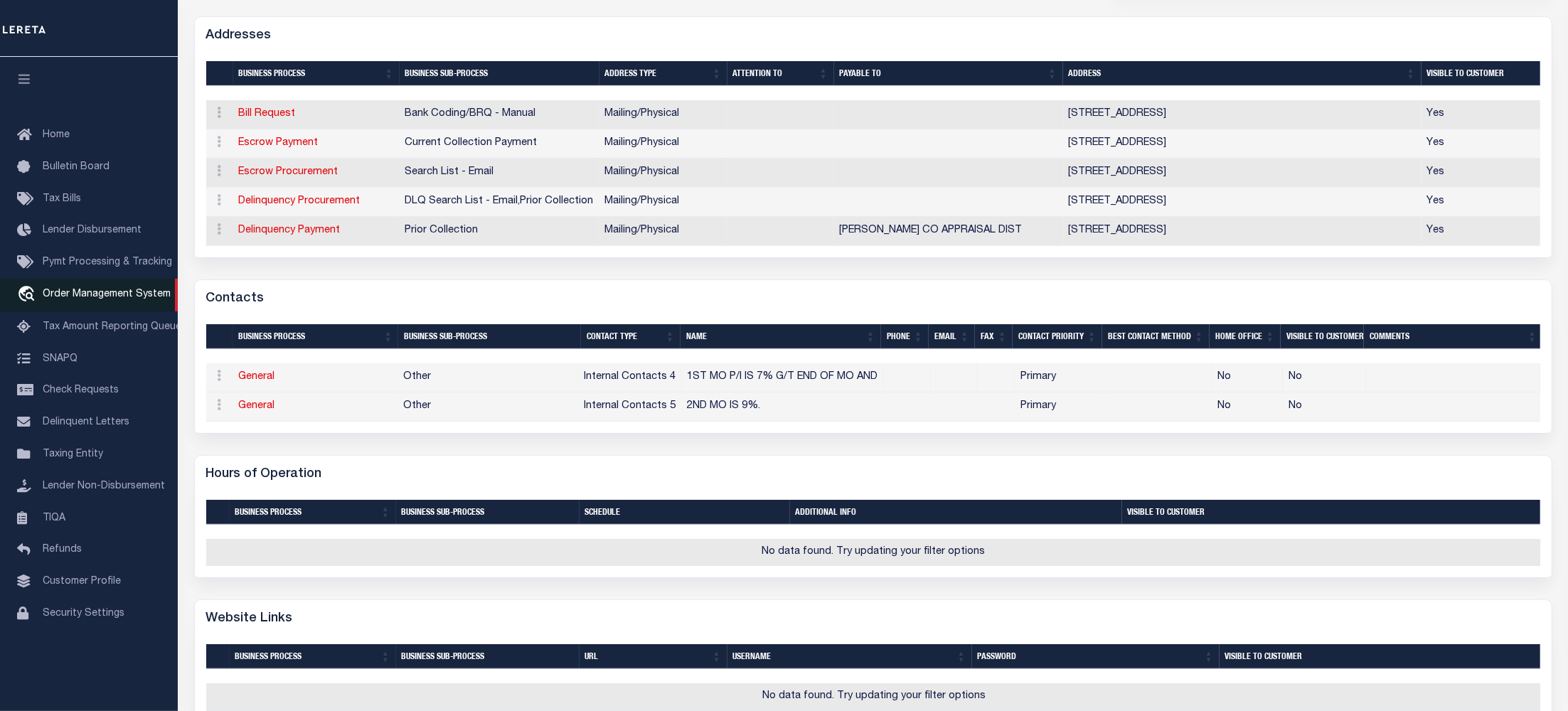
click at [101, 299] on span "Order Management System" at bounding box center [106, 294] width 128 height 10
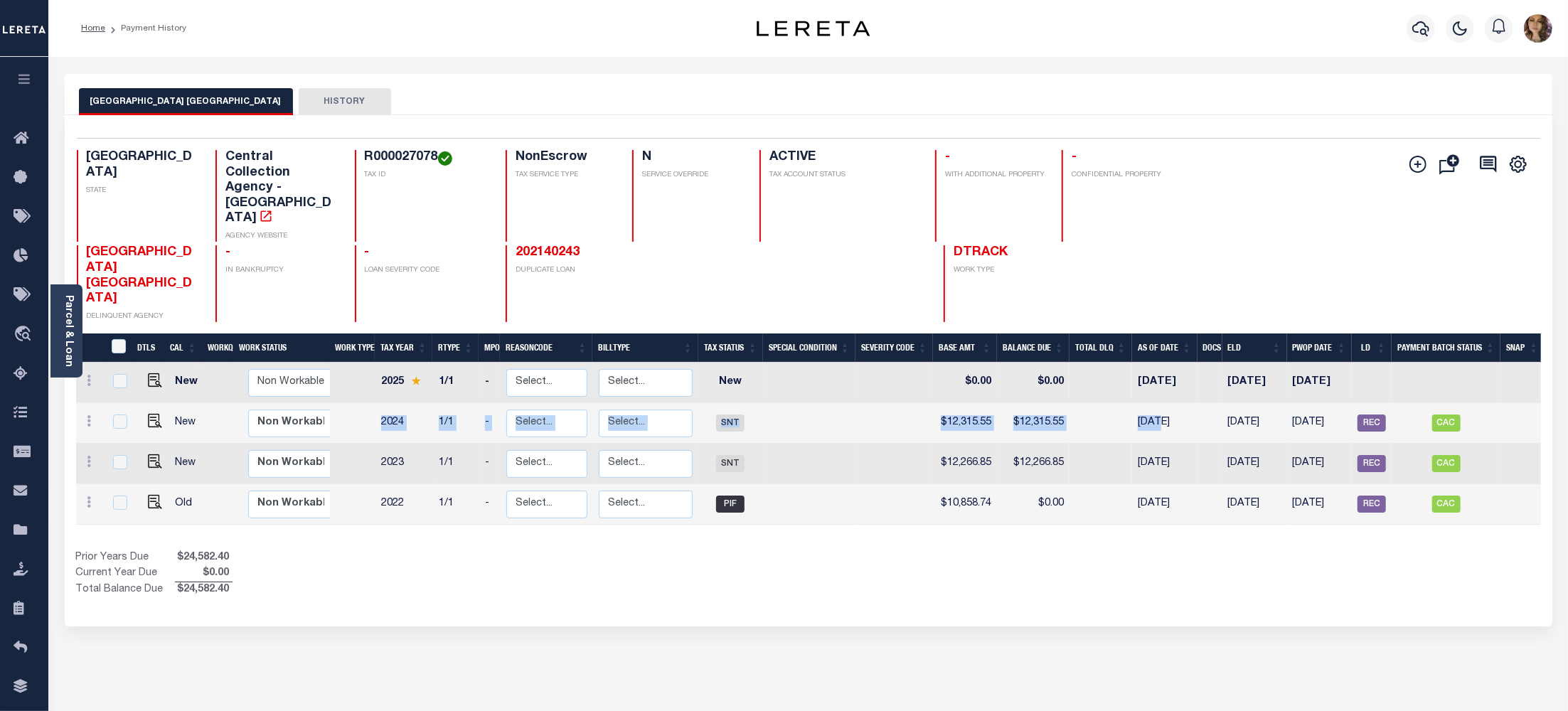
drag, startPoint x: 376, startPoint y: 360, endPoint x: 1156, endPoint y: 379, distance: 780.2
click at [1156, 403] on tr "New Non Workable Workable 2024 1/1 - Select... Payment Reversal Taxable Value C…" at bounding box center [810, 423] width 1468 height 41
click at [779, 403] on td at bounding box center [809, 423] width 93 height 41
checkbox input "true"
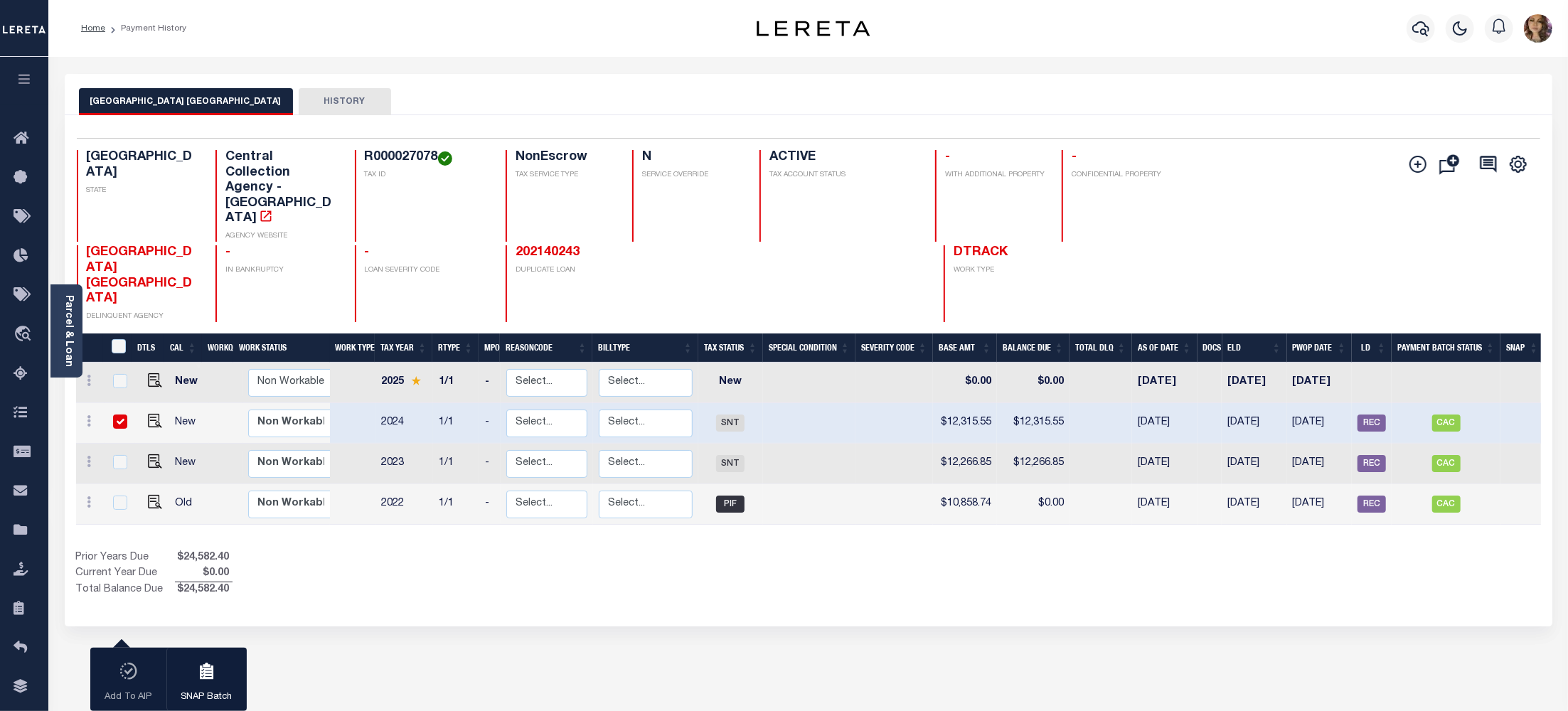
drag, startPoint x: 363, startPoint y: 364, endPoint x: 1188, endPoint y: 368, distance: 825.0
click at [1188, 403] on tr "New Non Workable Workable 2024 1/1 - Select... Payment Reversal Taxable Value C…" at bounding box center [810, 423] width 1468 height 41
click at [826, 444] on td at bounding box center [809, 464] width 93 height 41
checkbox input "true"
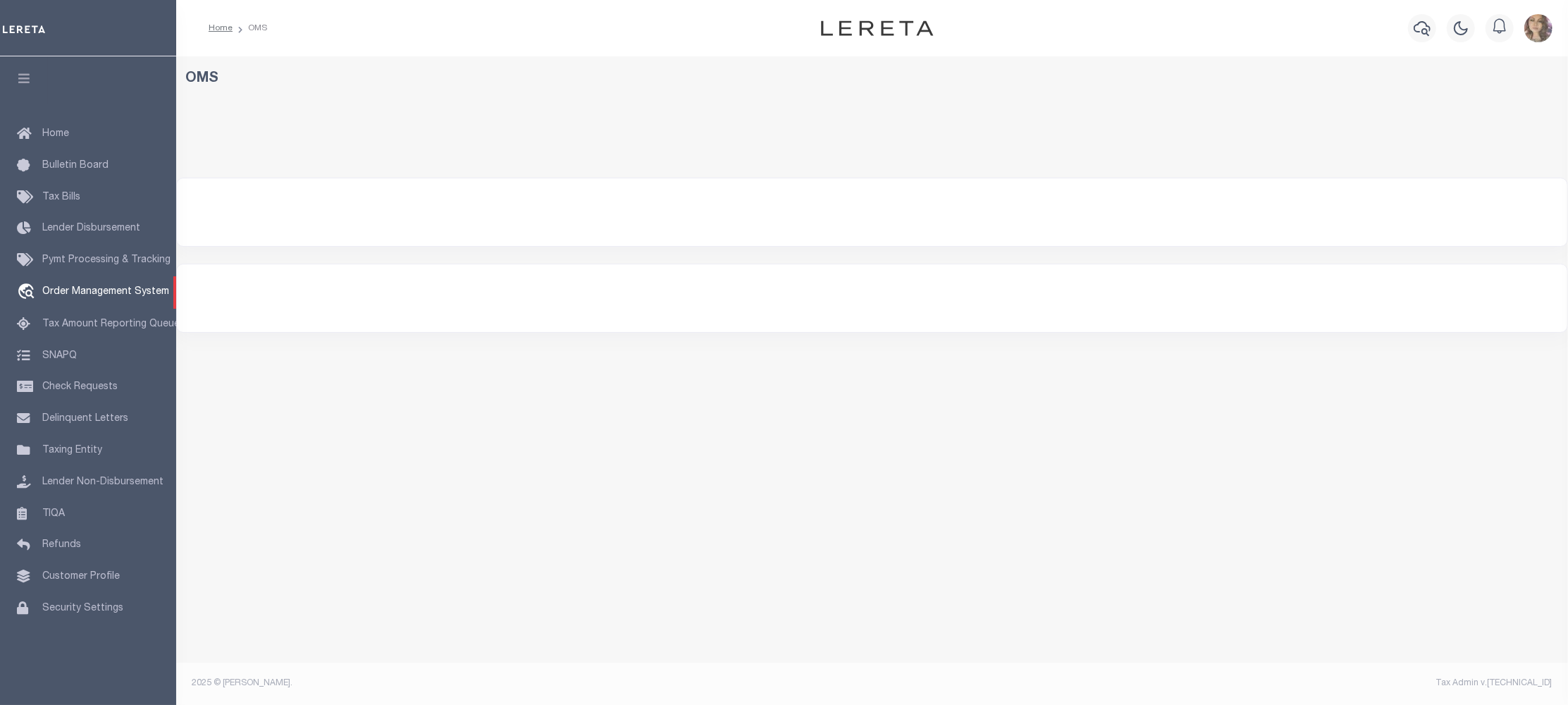
select select "200"
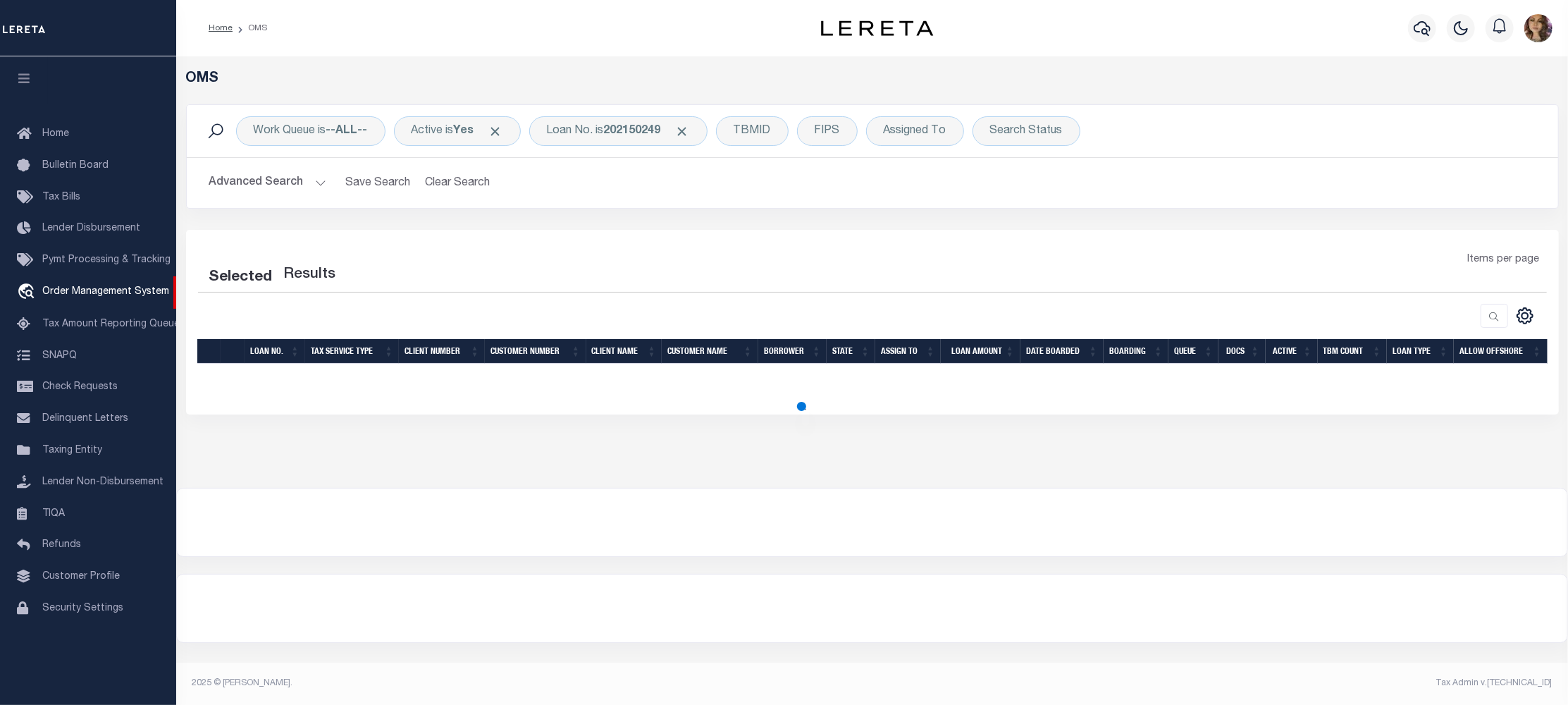
select select "200"
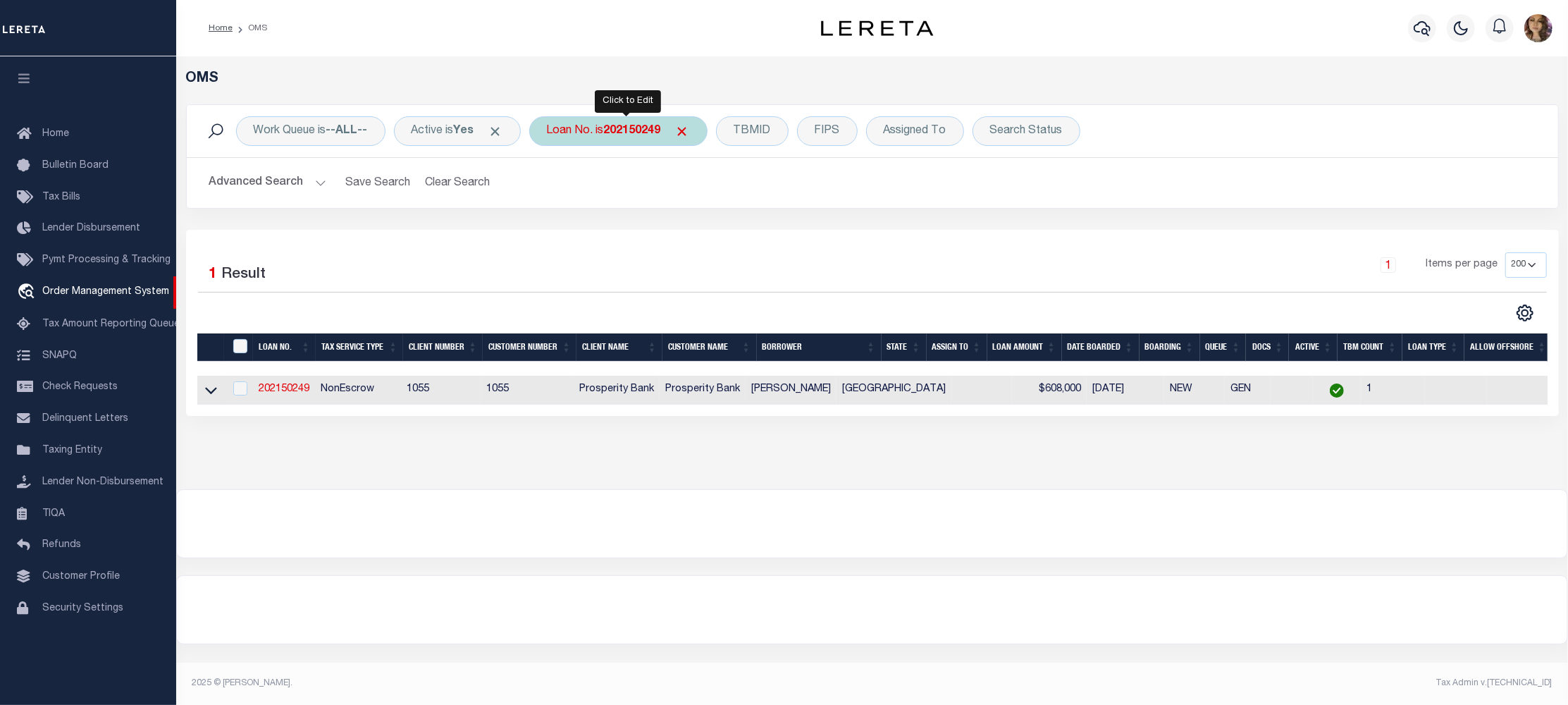
click at [645, 134] on b "202150249" at bounding box center [632, 130] width 57 height 11
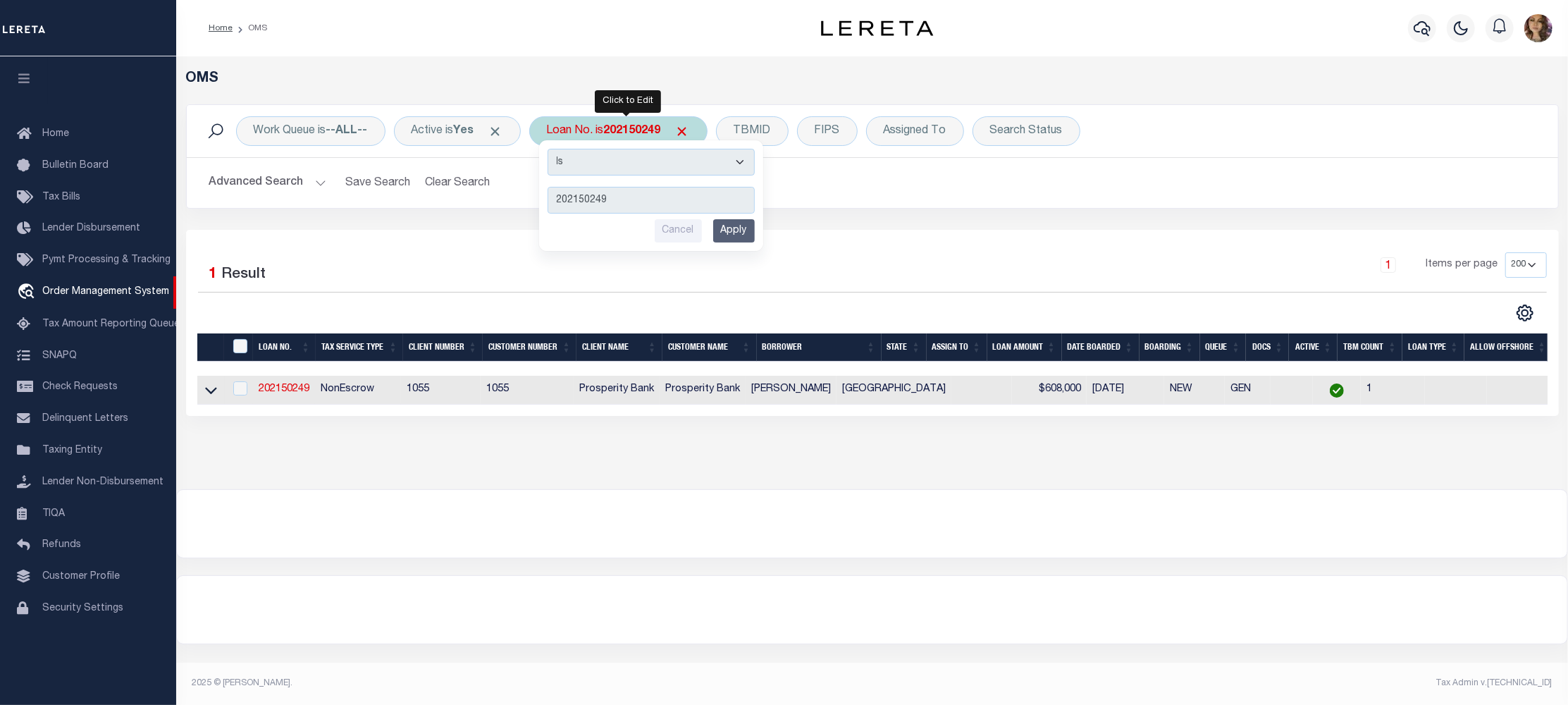
type input "90000127"
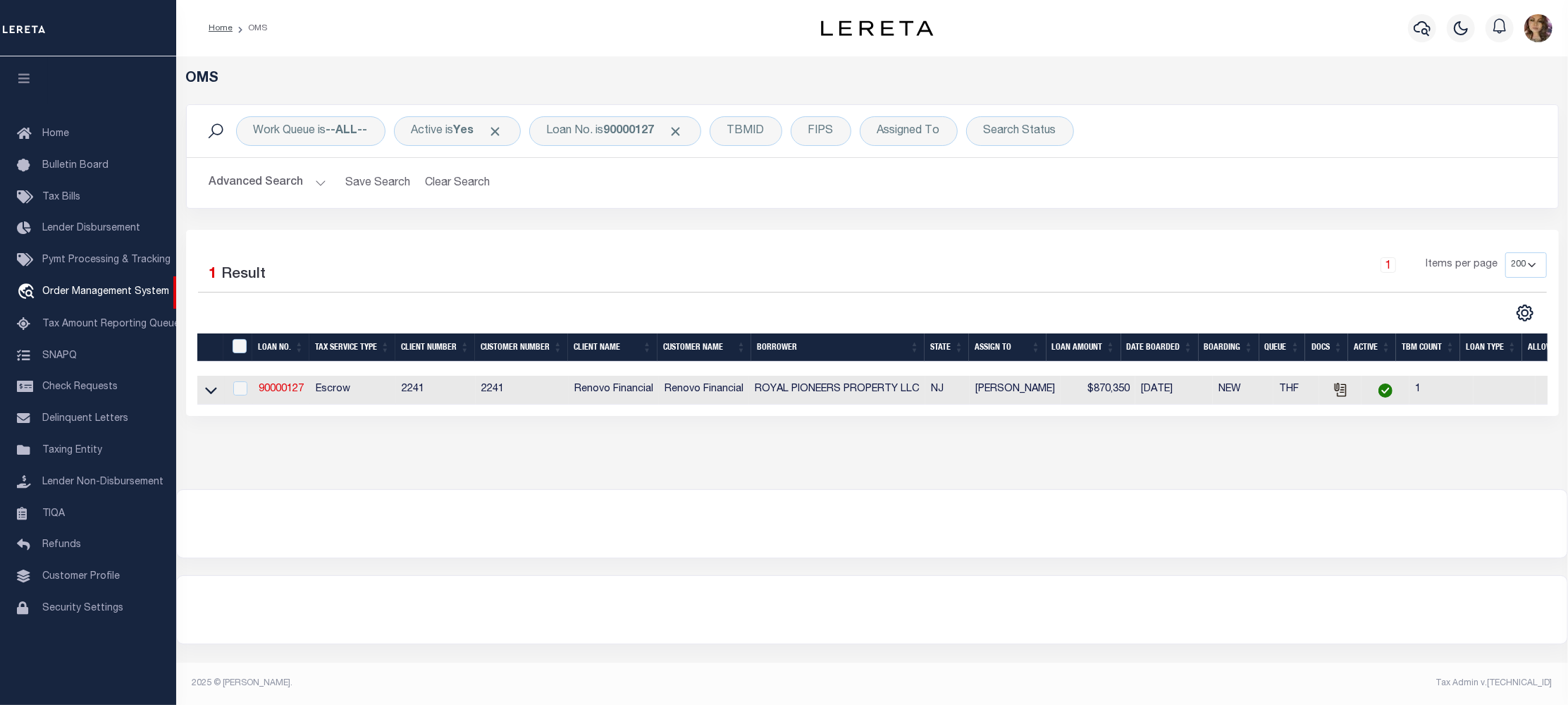
click at [821, 557] on div at bounding box center [872, 523] width 1390 height 67
click at [212, 394] on icon at bounding box center [212, 391] width 12 height 7
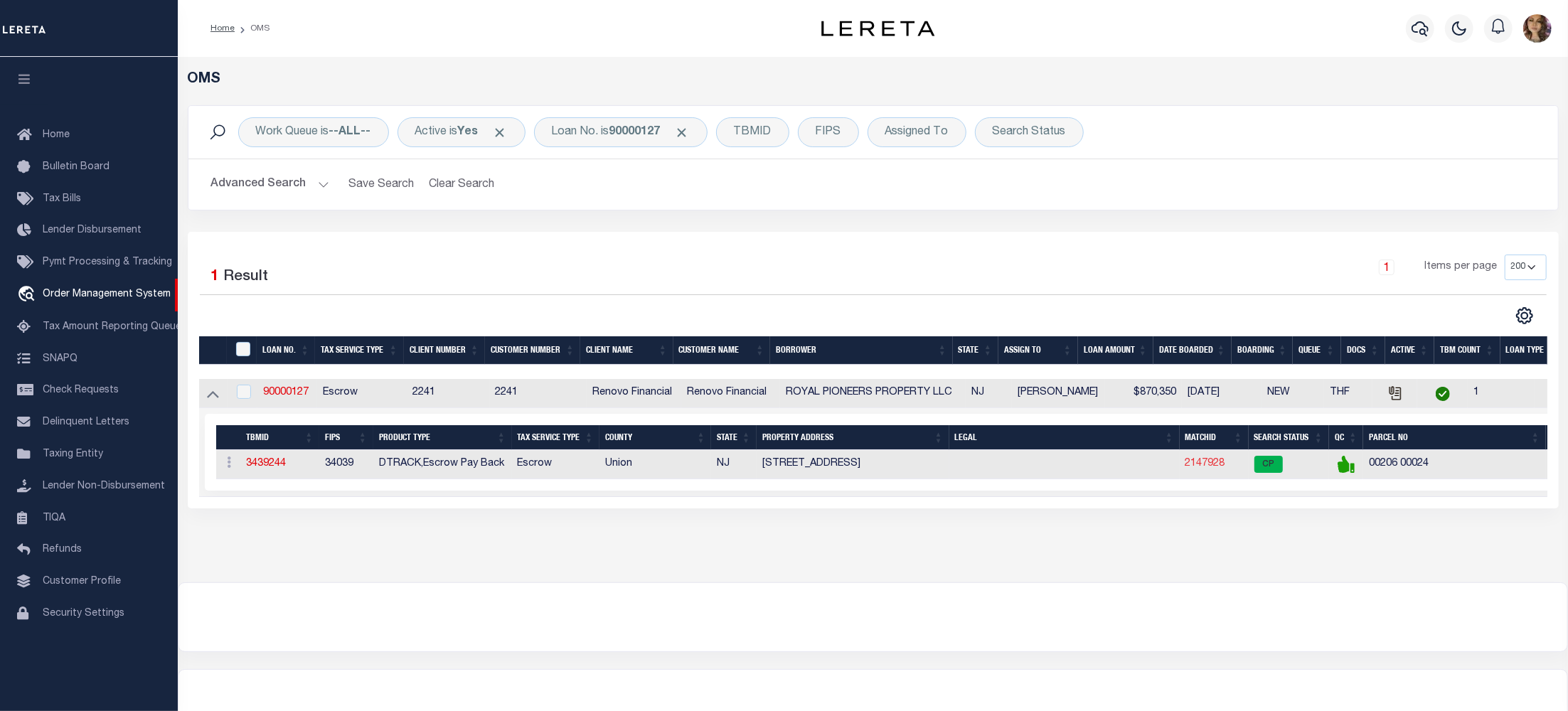
click at [1210, 468] on link "2147928" at bounding box center [1204, 463] width 40 height 10
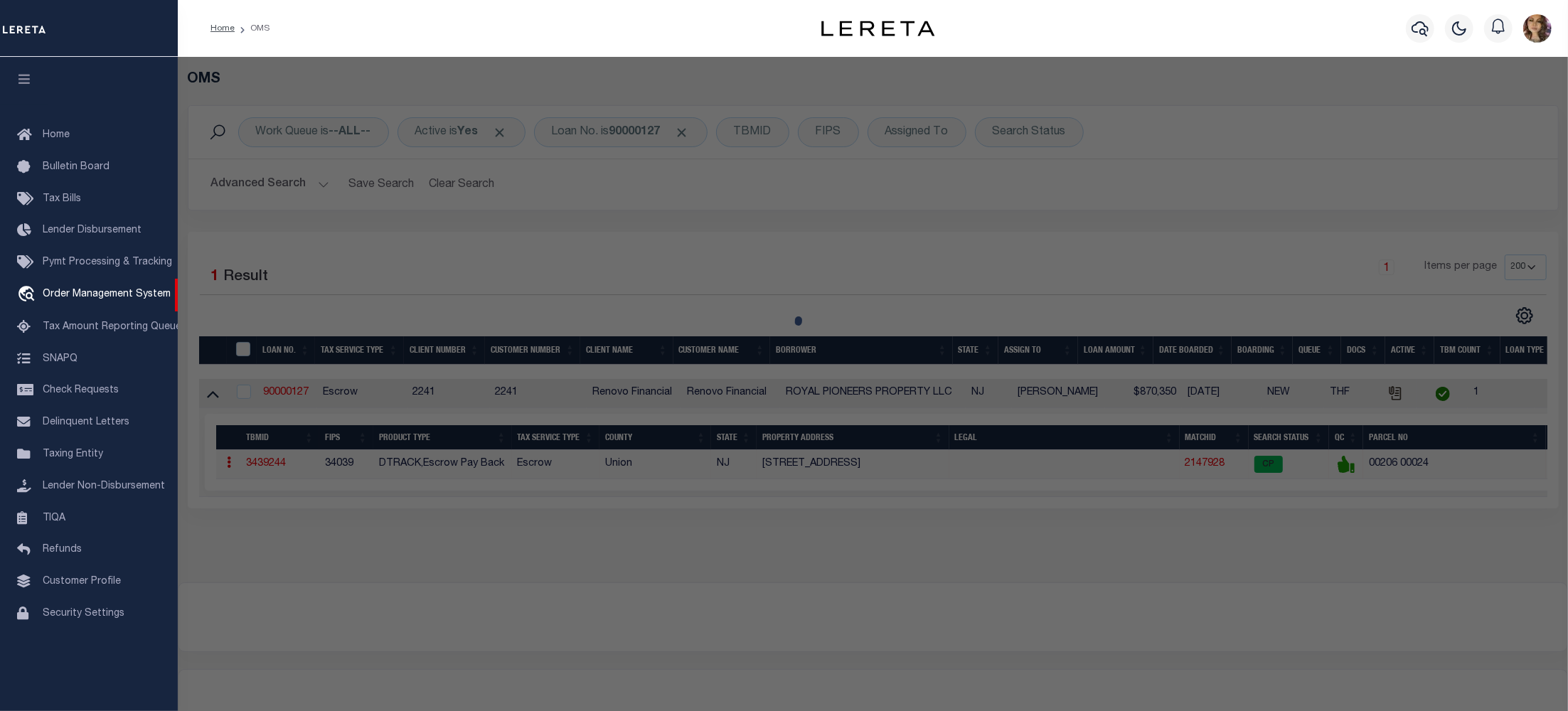
checkbox input "false"
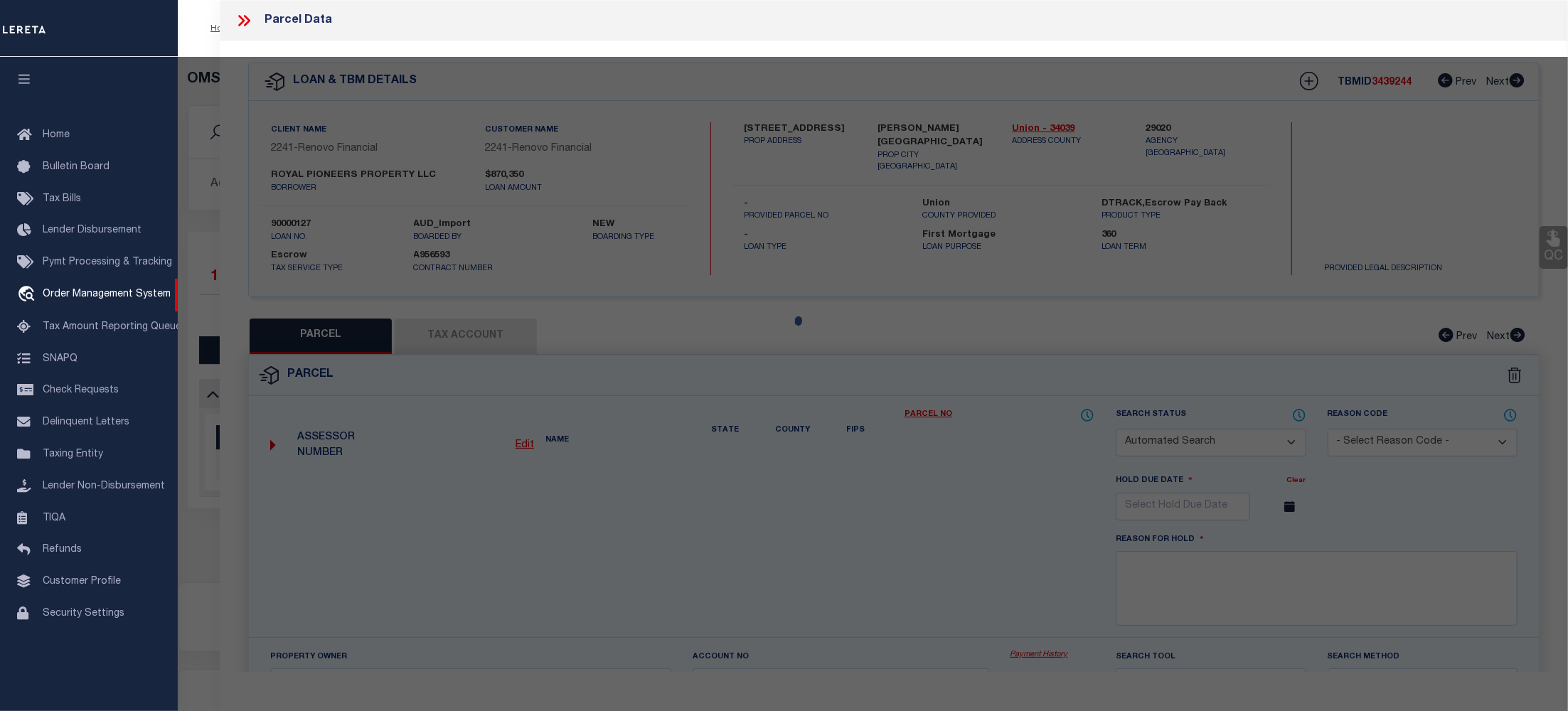
select select "CP"
type input "ROYAL PIONEERS PROPERTY LLC"
select select "AGW"
select select "LEG"
type input "8-10 SECOND AVE"
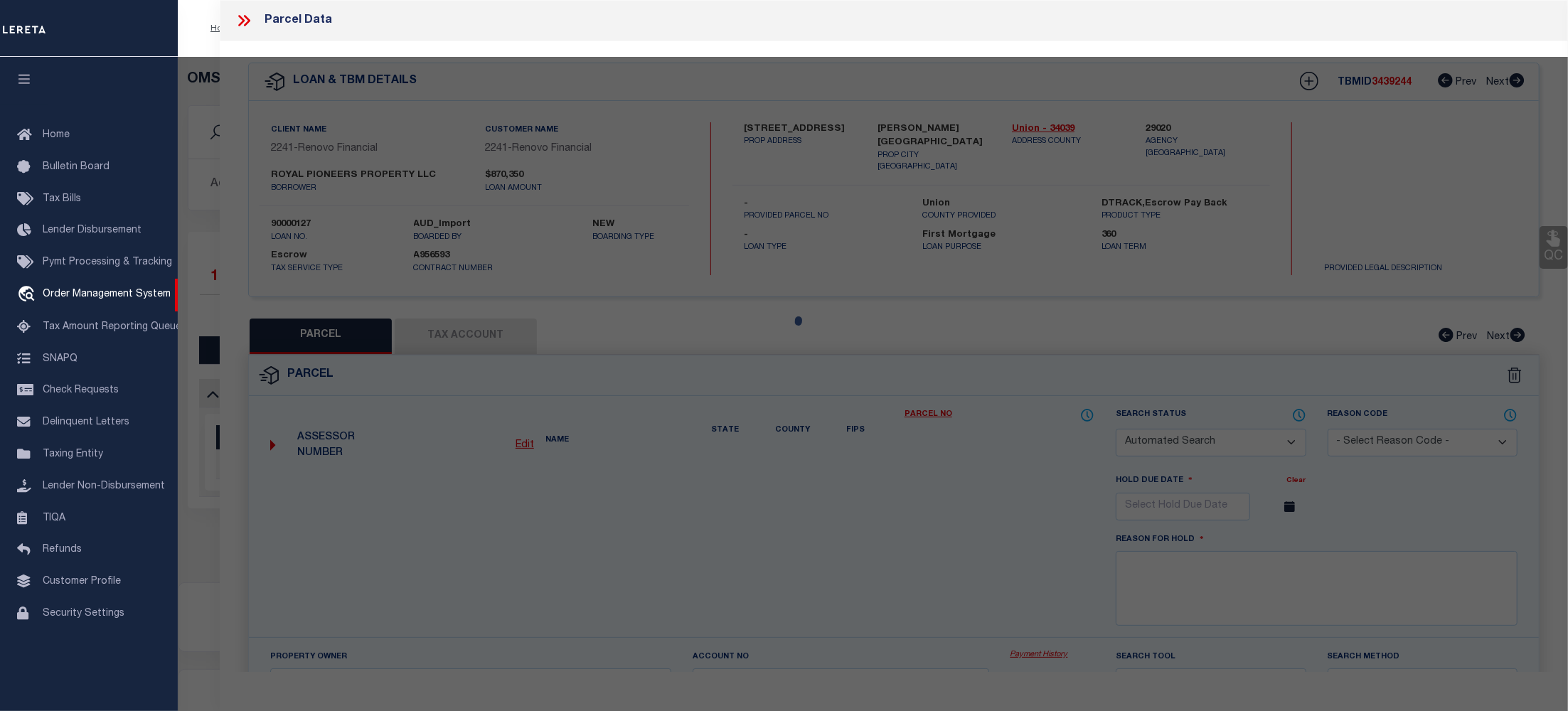
type textarea "Lot 24 Block 206"
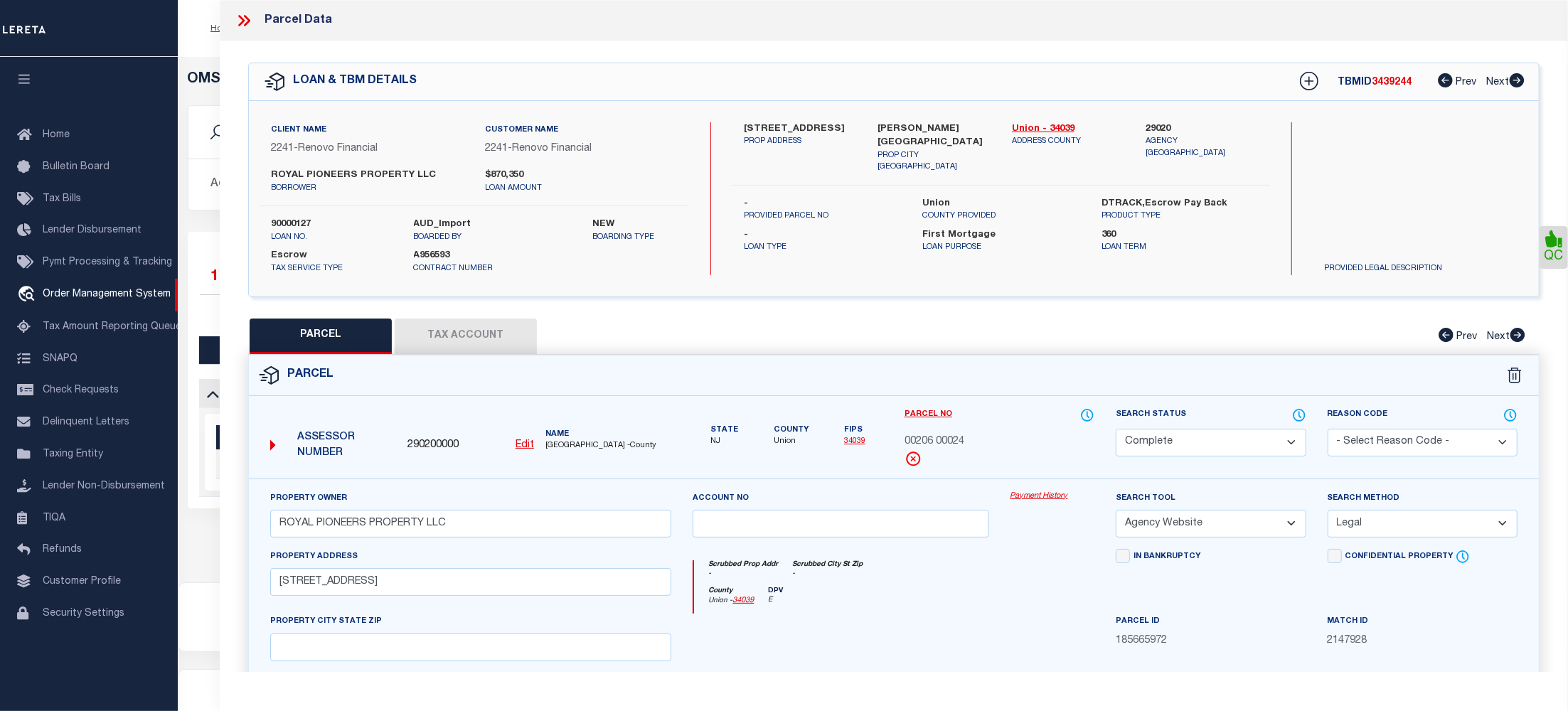
click at [1035, 497] on link "Payment History" at bounding box center [1053, 497] width 85 height 12
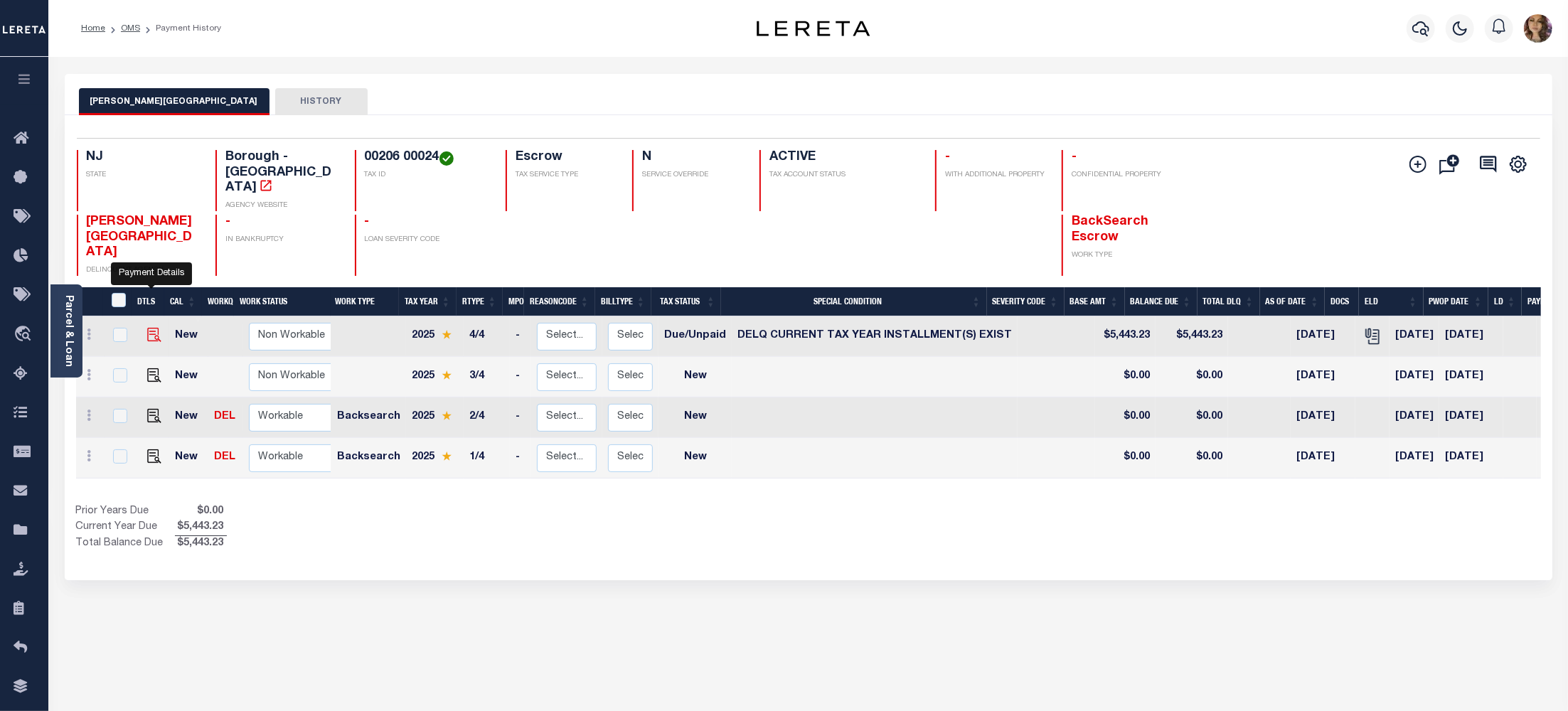
click at [147, 328] on img "" at bounding box center [154, 335] width 14 height 14
checkbox input "true"
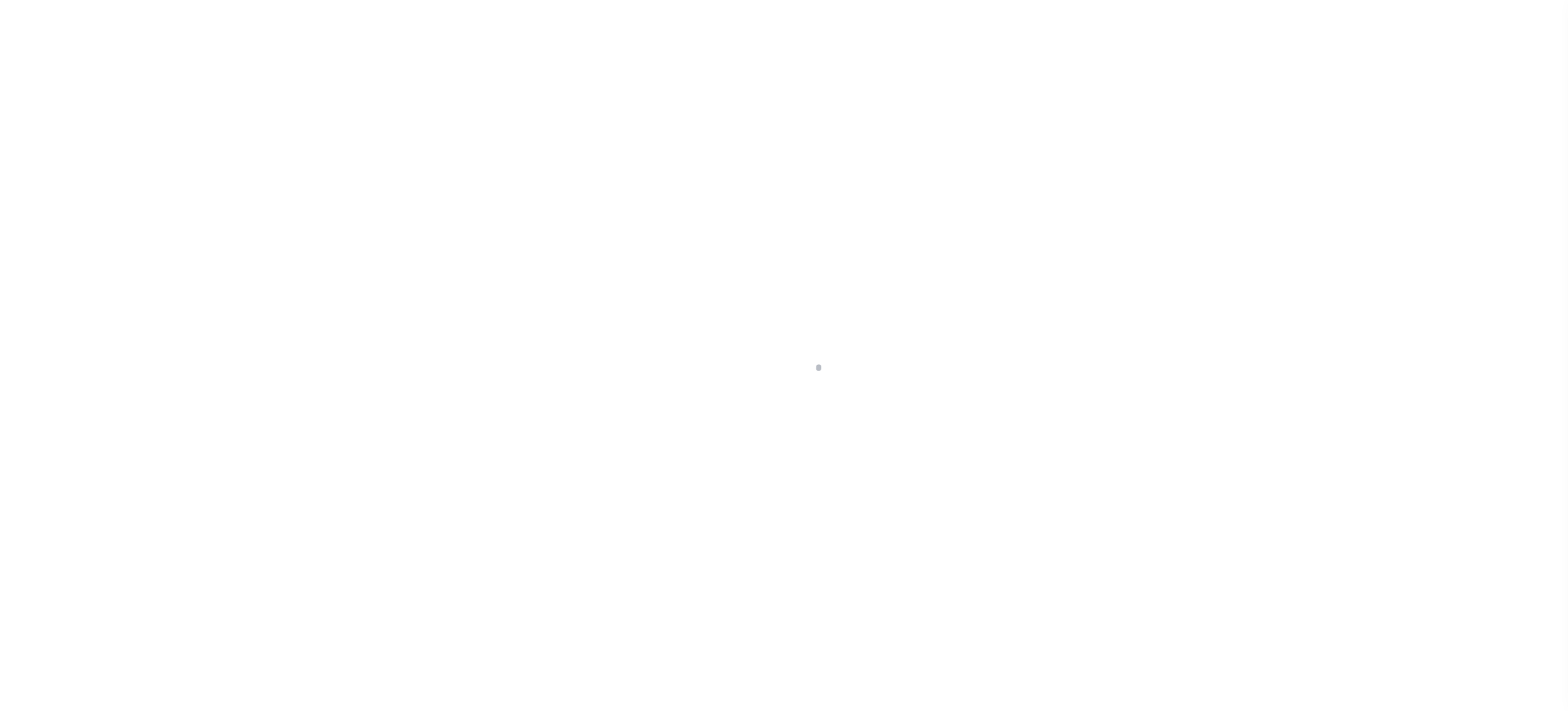
select select "DUE"
select select "17"
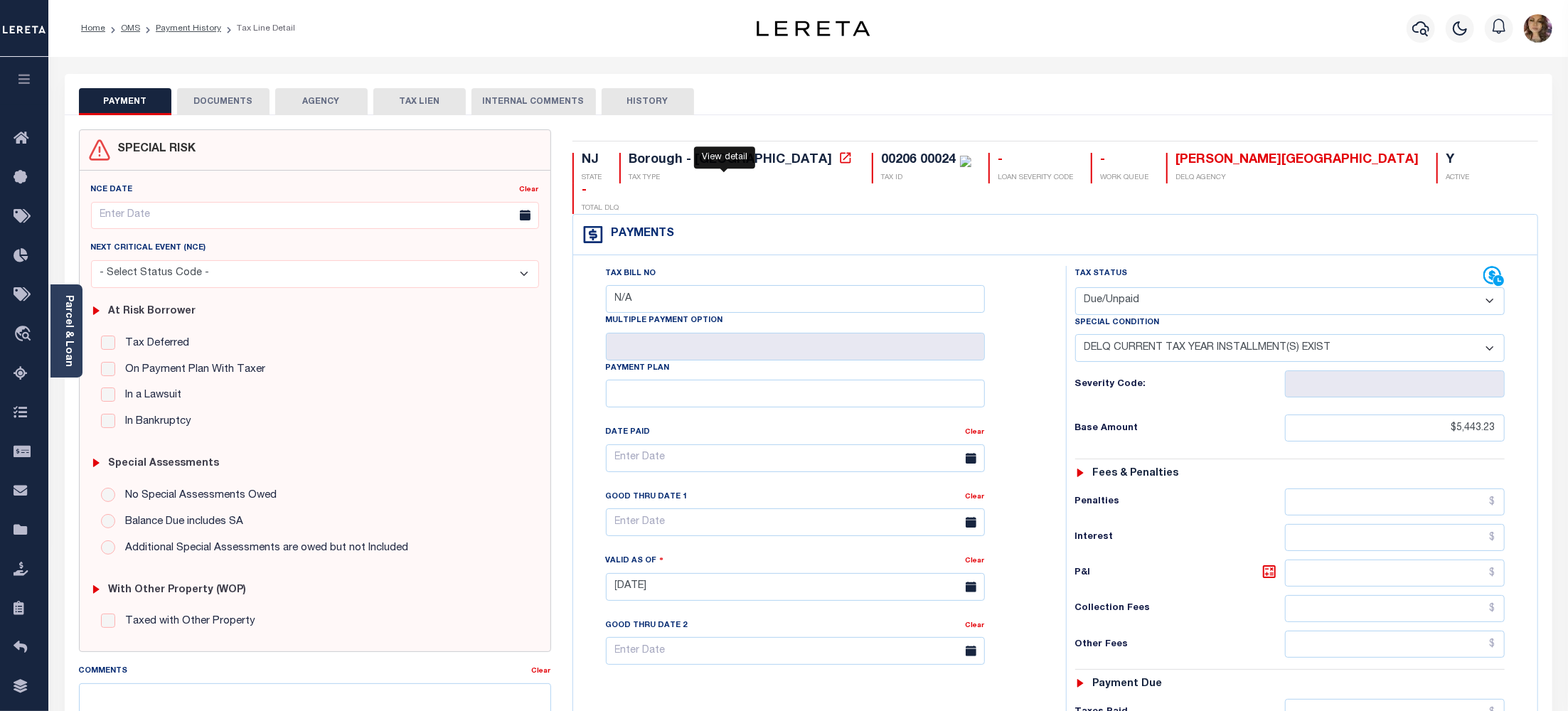
click at [838, 160] on icon at bounding box center [845, 158] width 14 height 14
click at [97, 334] on span "Order Management System" at bounding box center [129, 334] width 174 height 39
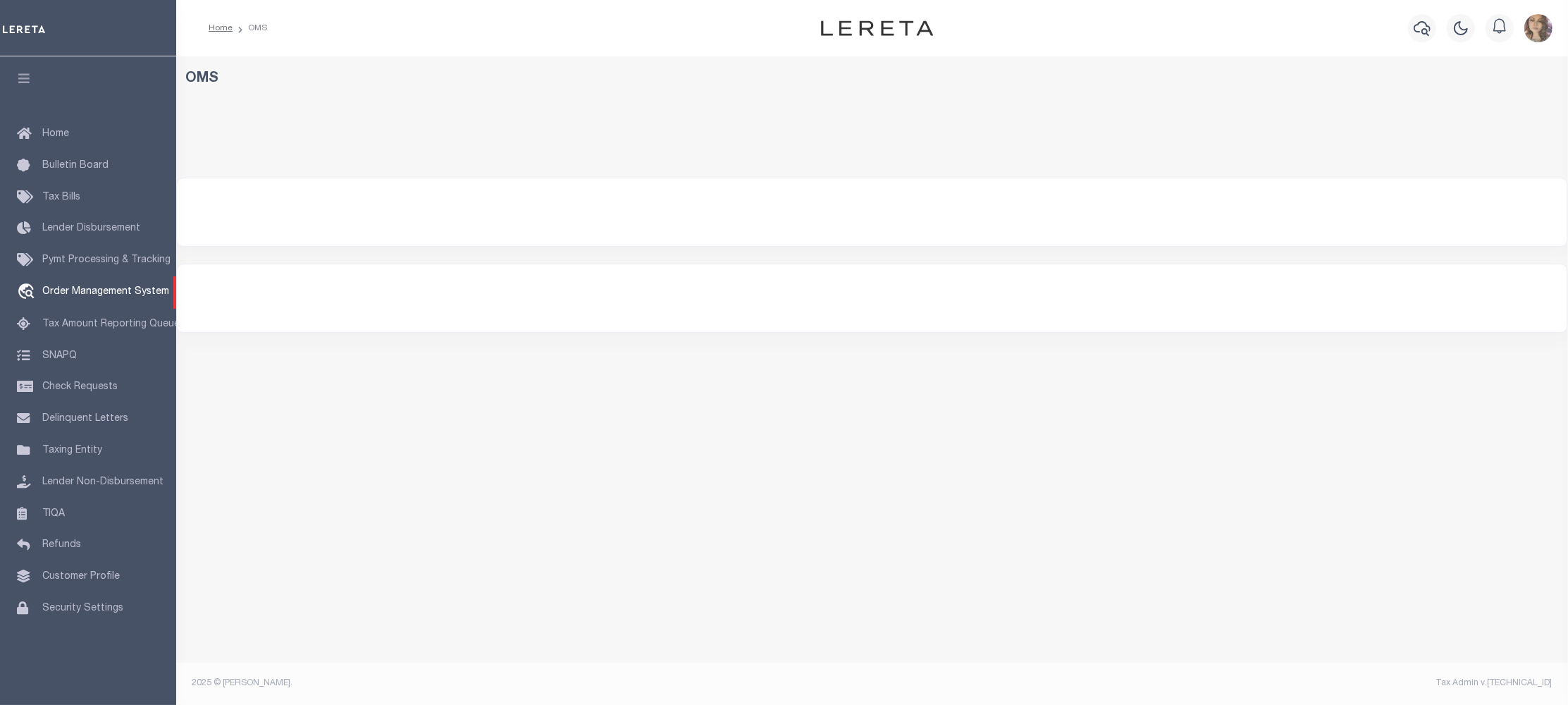
select select "200"
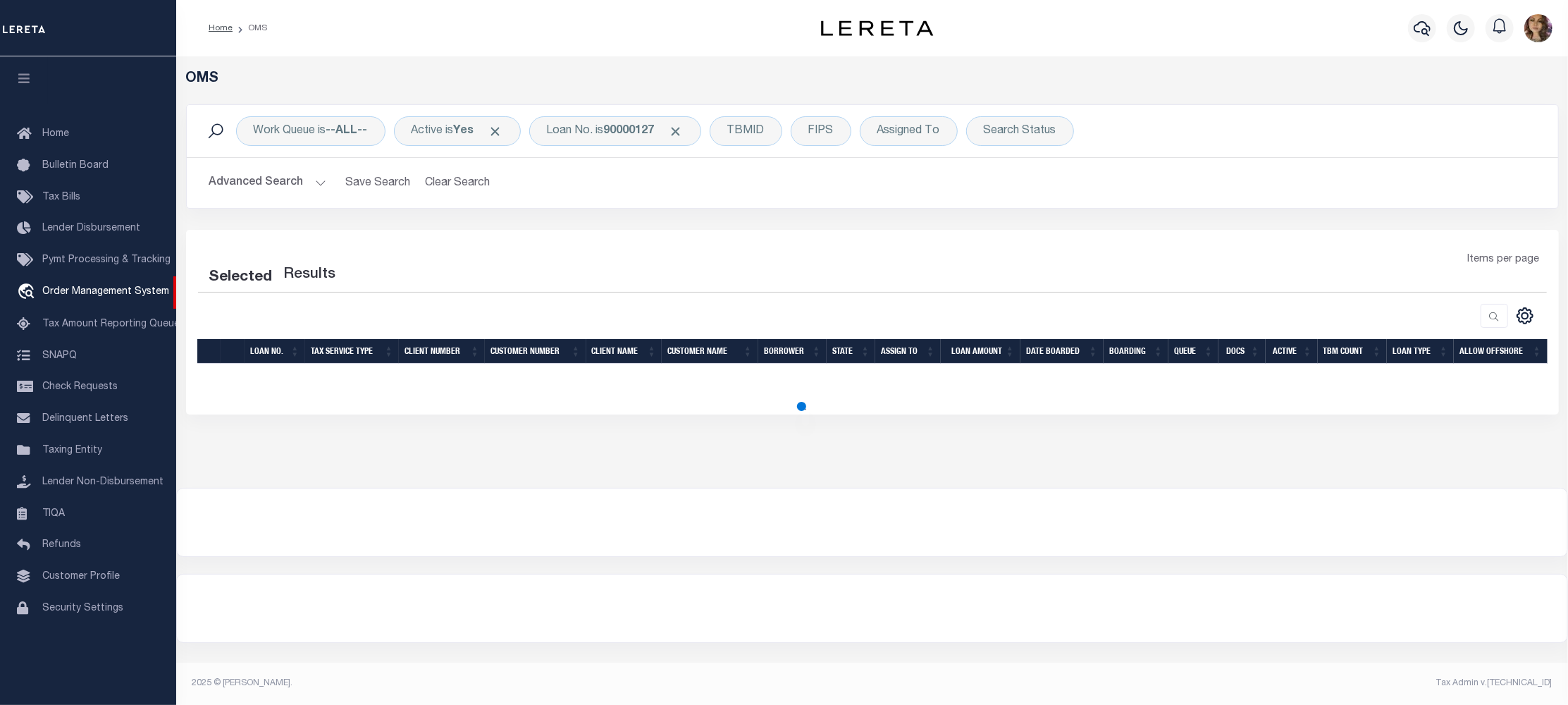
select select "200"
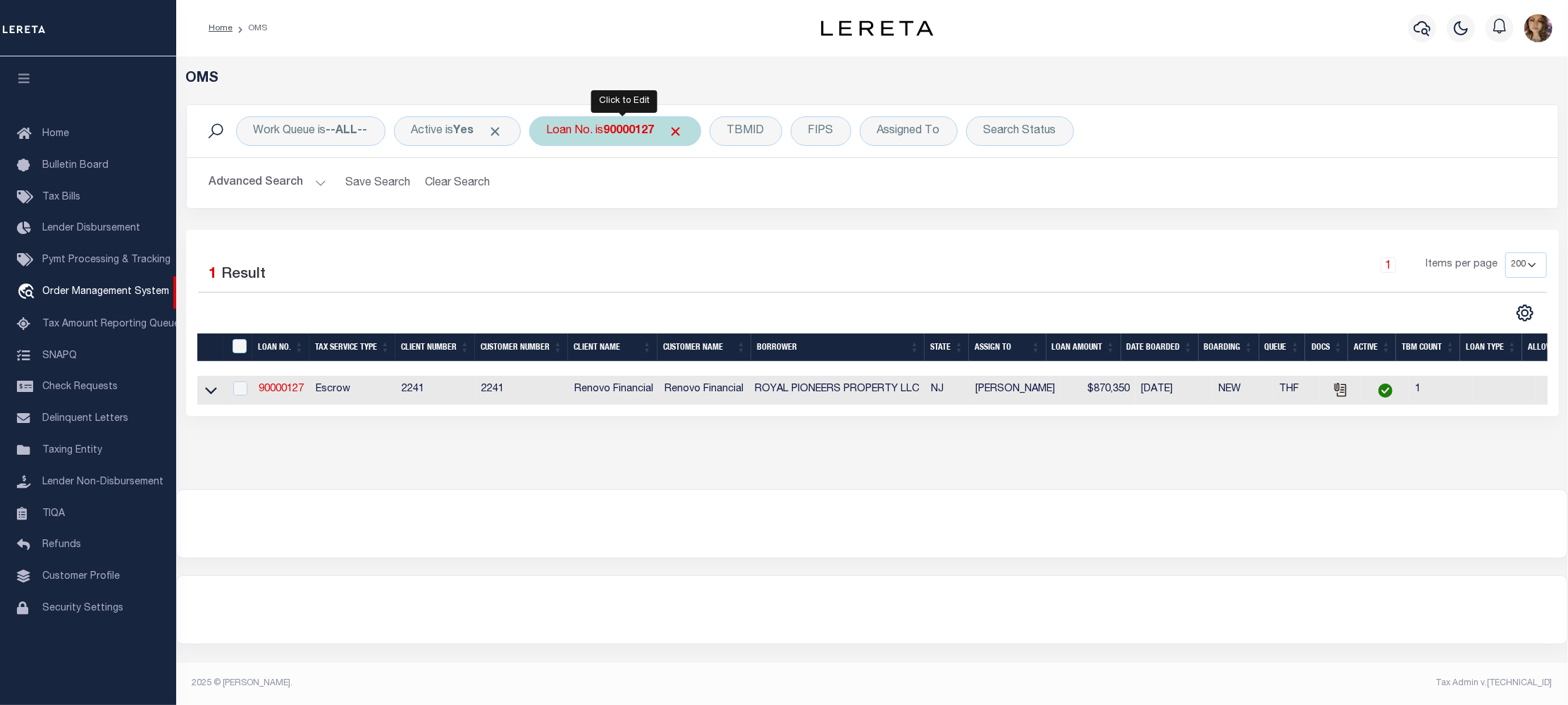
click at [608, 136] on div "Loan No. is 90000127" at bounding box center [615, 131] width 172 height 30
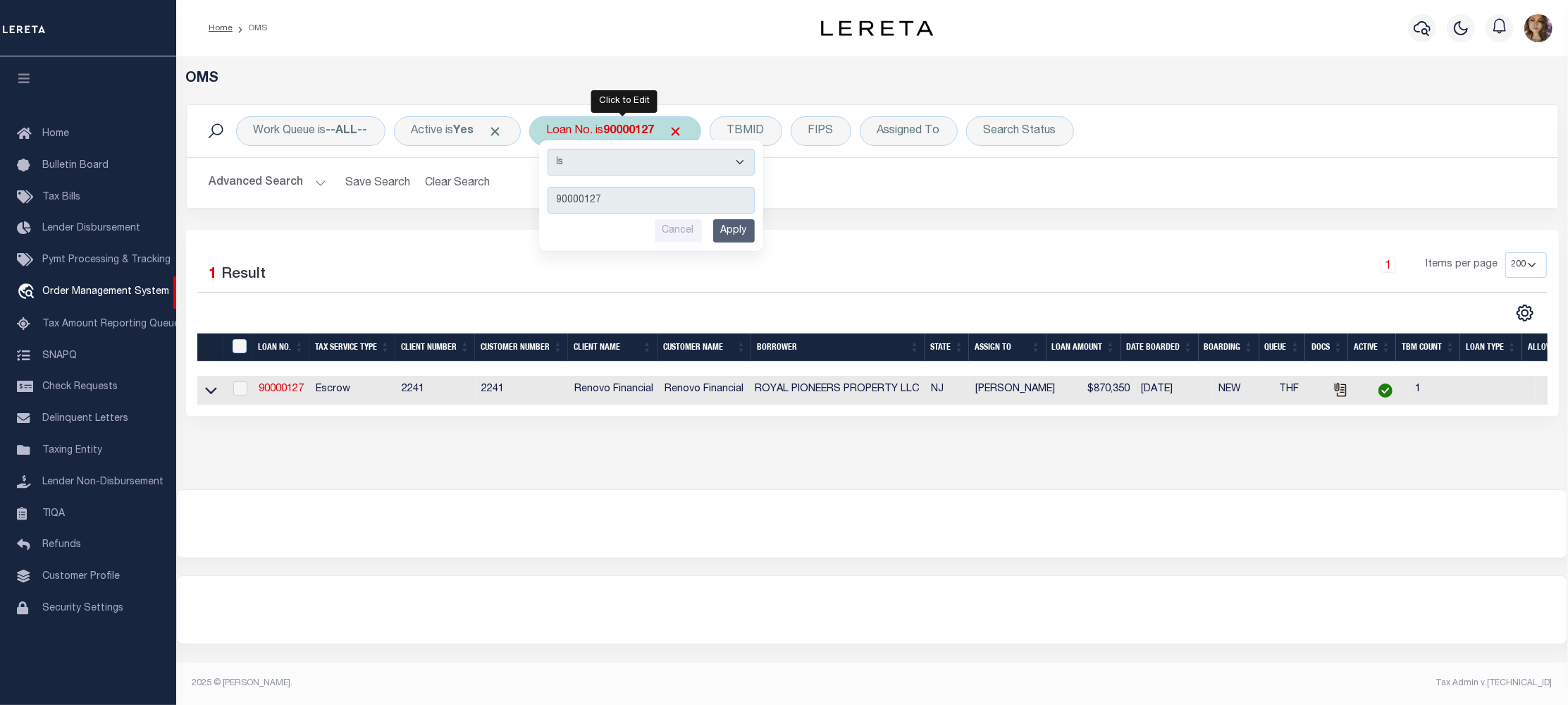
type input "10903314"
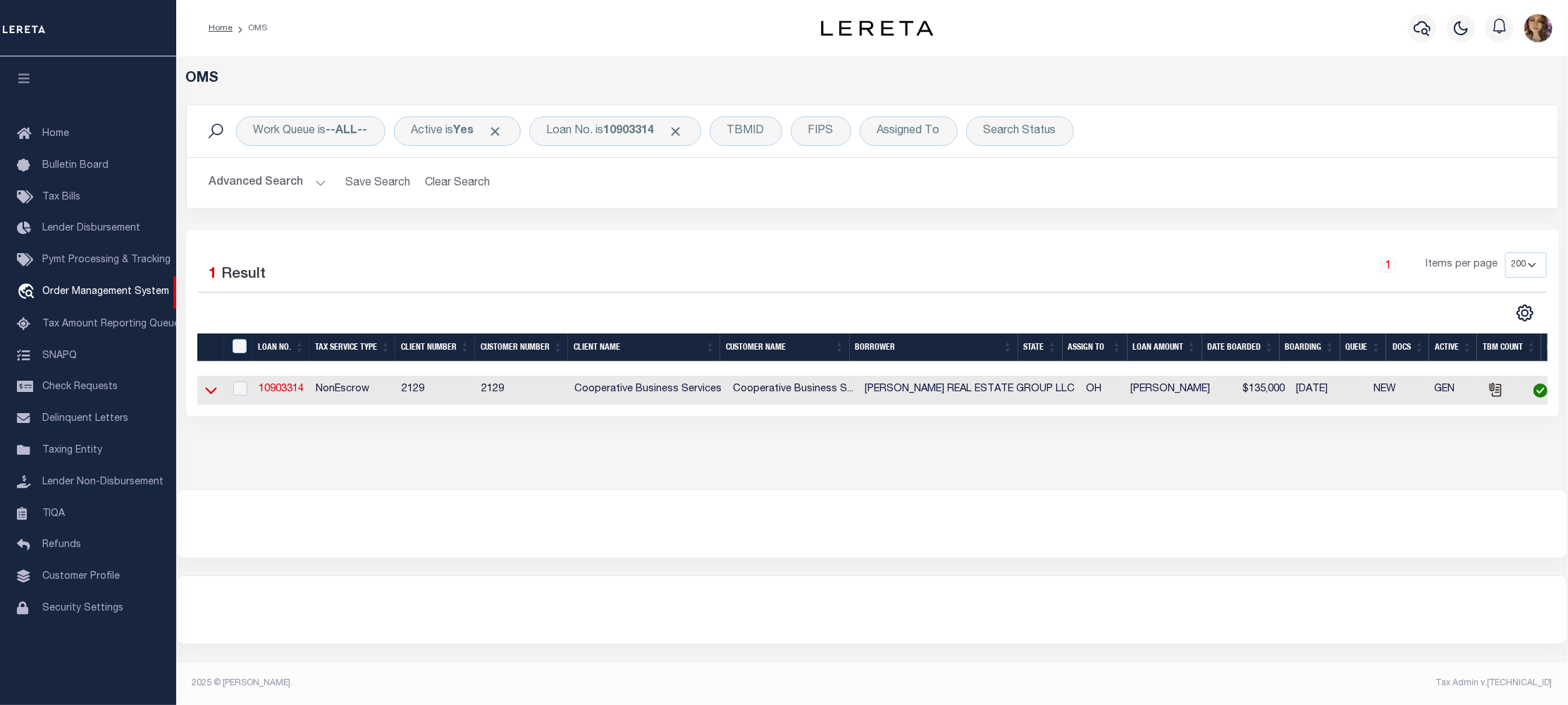
click at [213, 392] on icon at bounding box center [212, 390] width 12 height 15
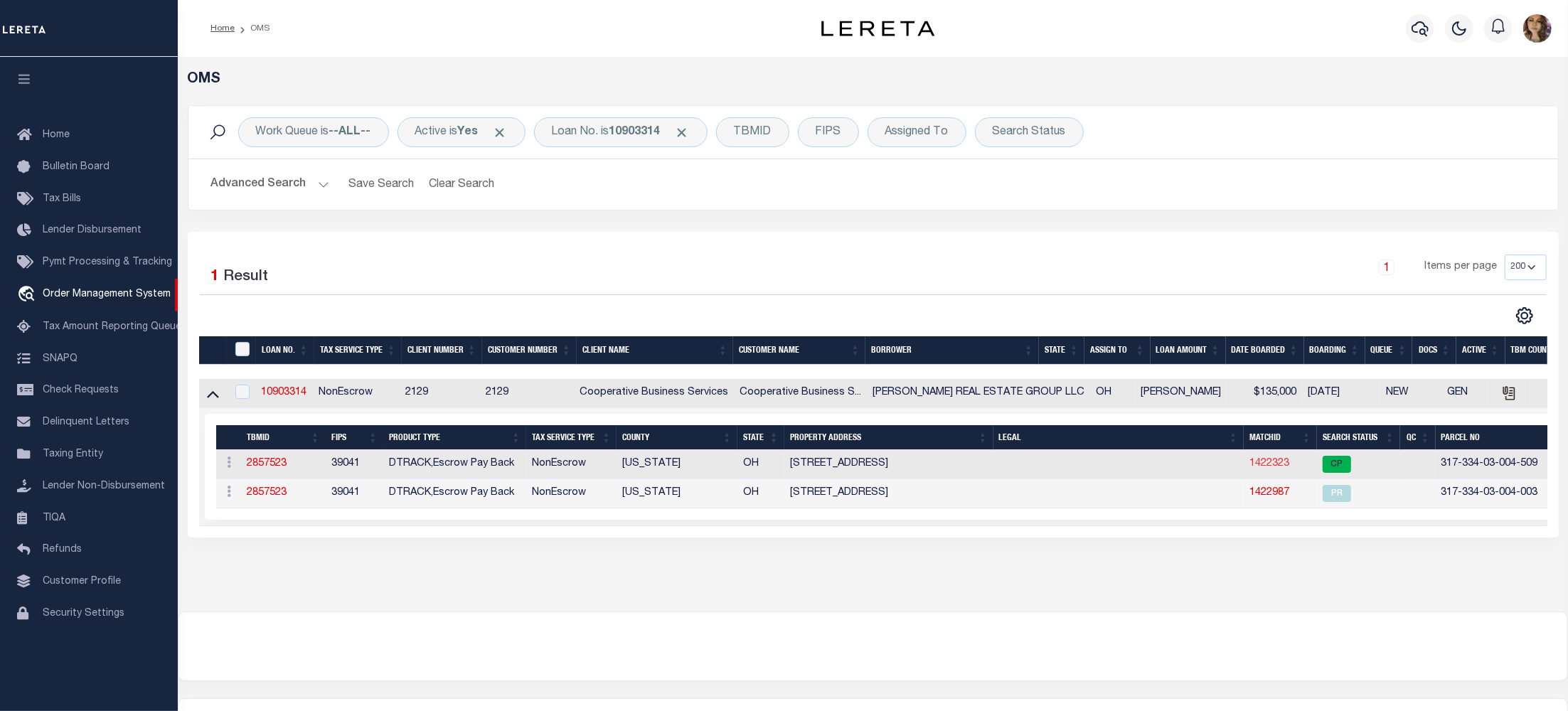
click at [1249, 468] on link "1422323" at bounding box center [1269, 463] width 40 height 10
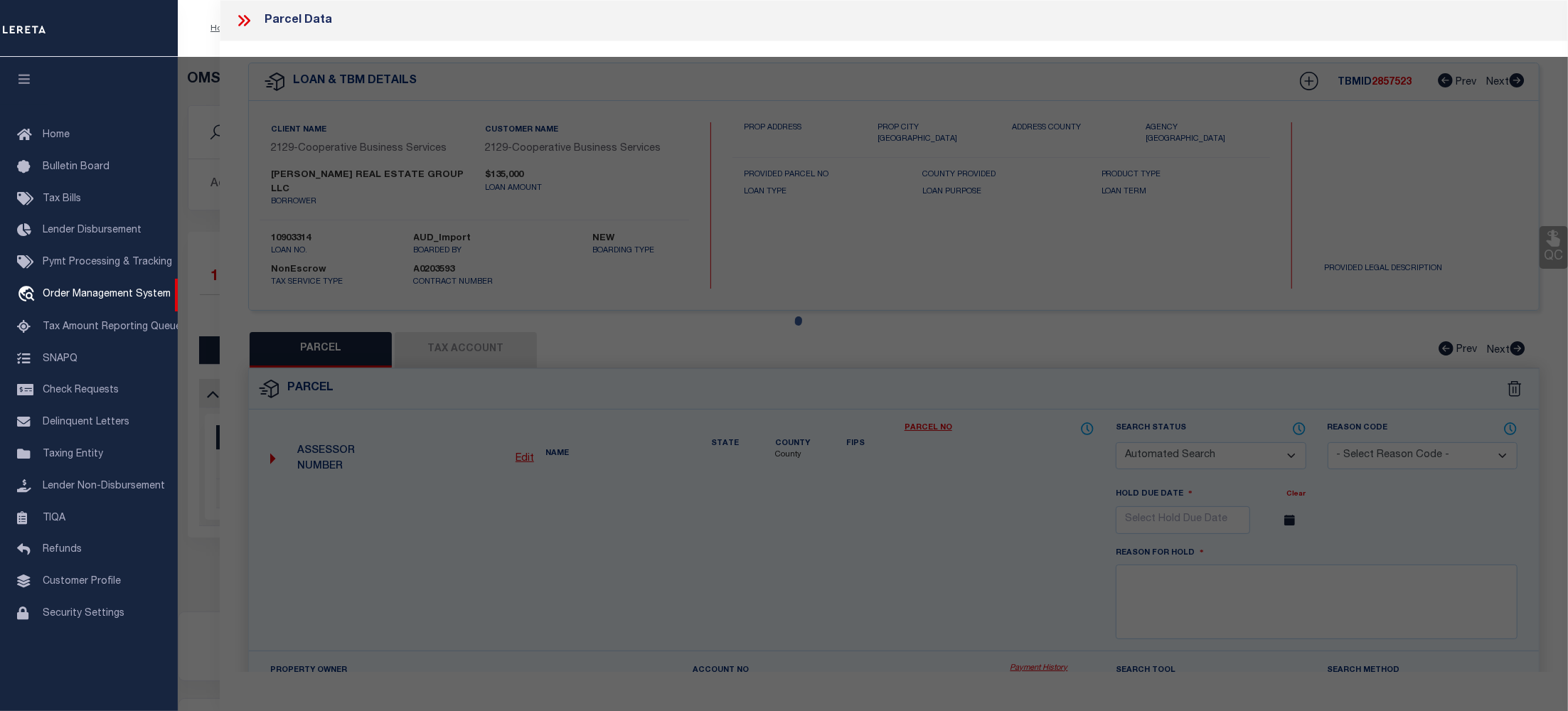
checkbox input "false"
select select "CP"
type input "W & S REAL ESTATE INVESTMENTS LLC"
select select
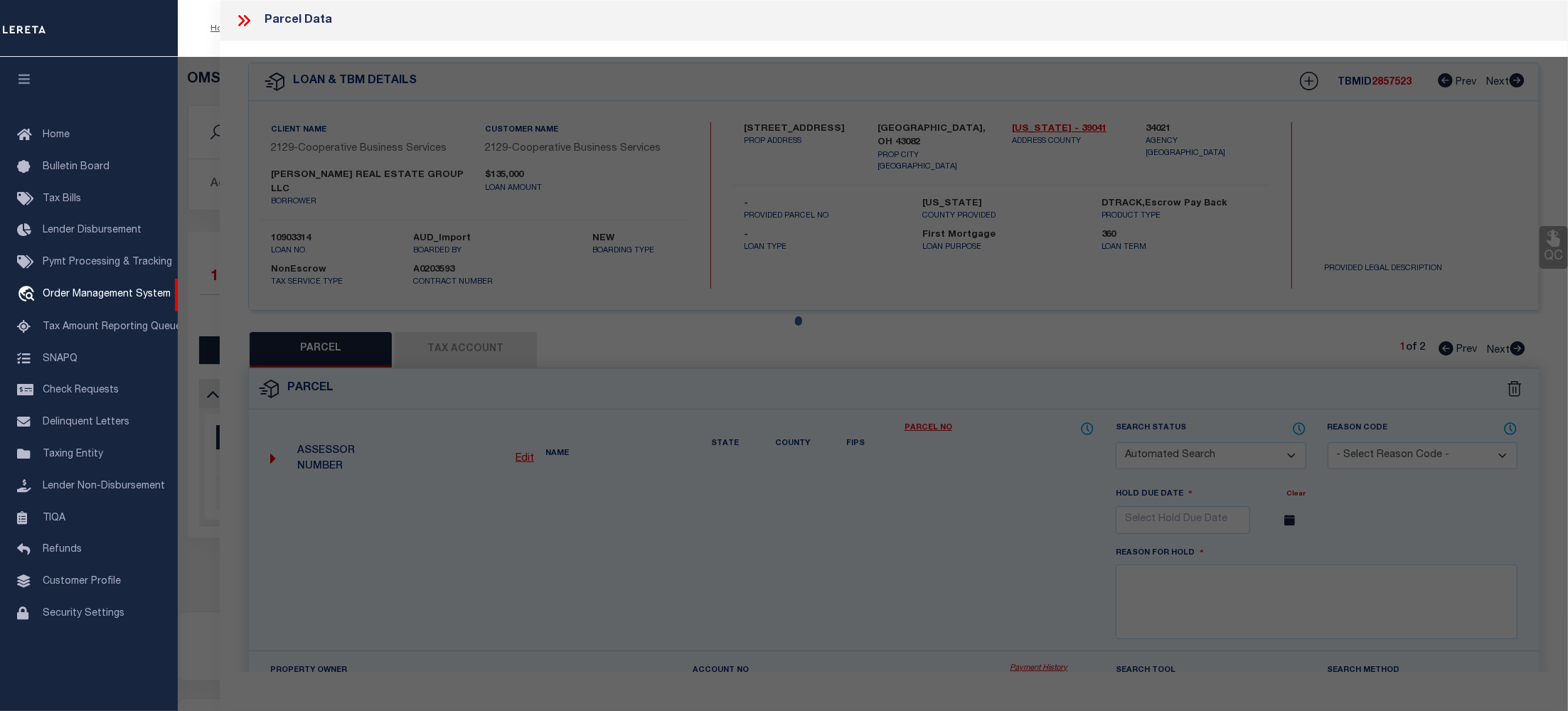
type input "[STREET_ADDRESS]"
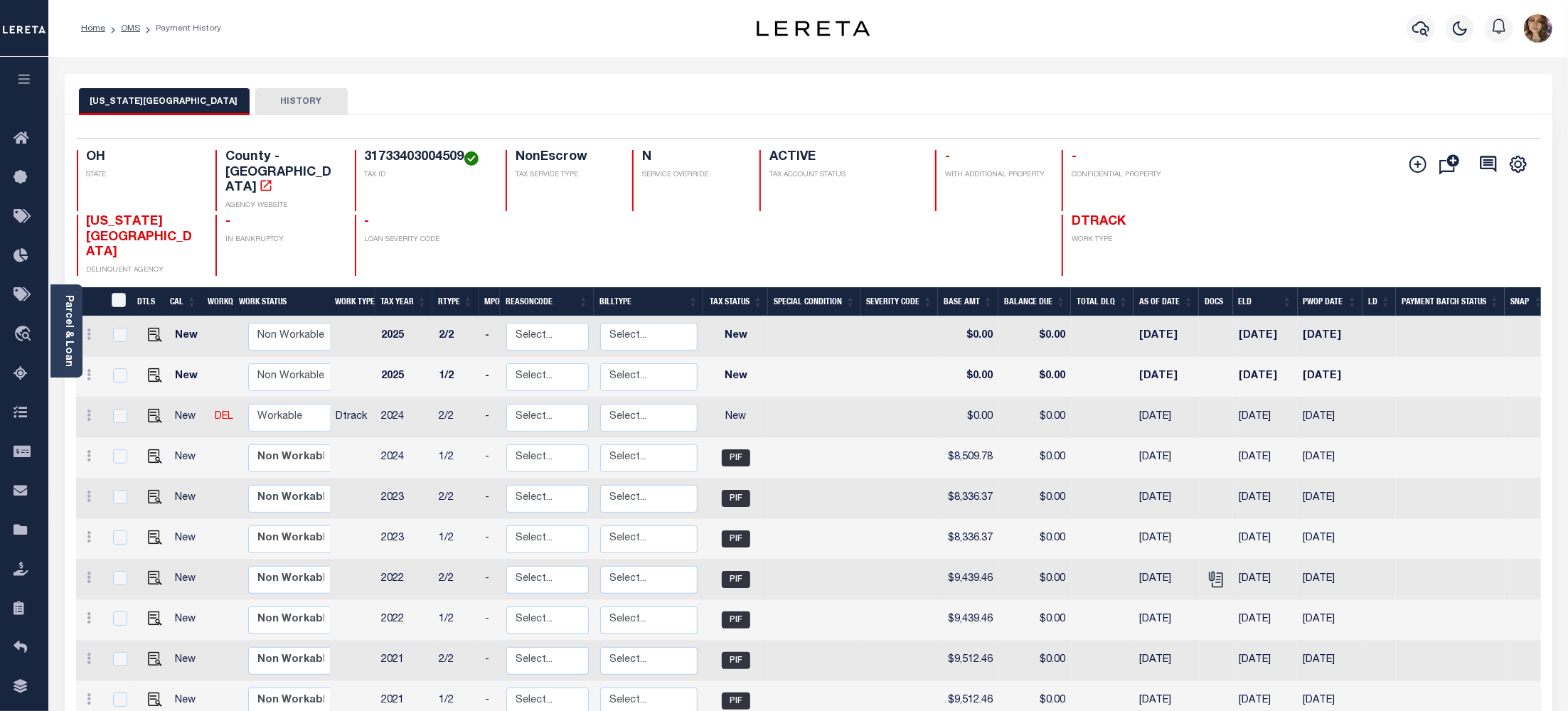
click at [424, 157] on h4 "31733403004509" at bounding box center [426, 158] width 124 height 16
copy h4 "31733403004509"
click at [148, 368] on img "" at bounding box center [155, 375] width 14 height 14
checkbox input "true"
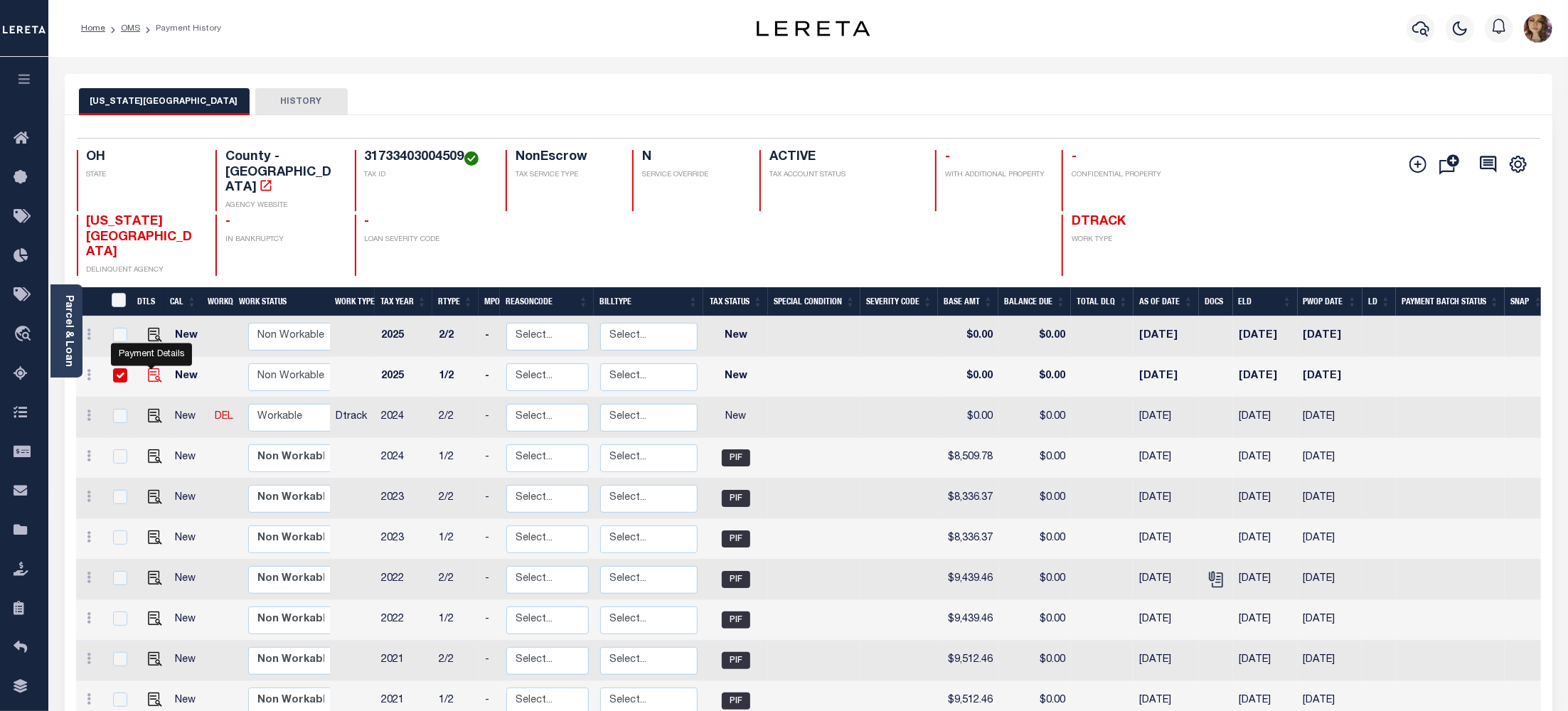
checkbox input "true"
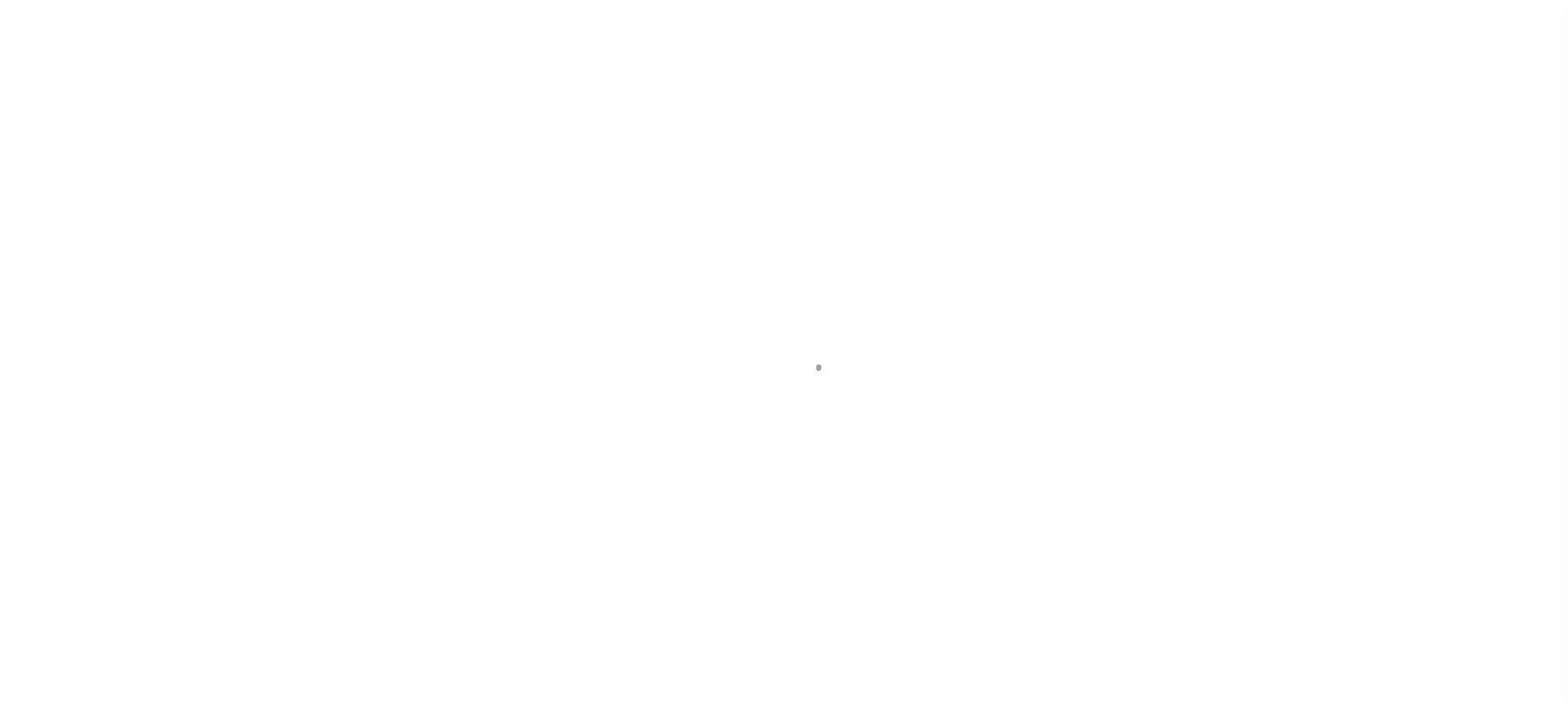
select select "NW2"
